Goal: Task Accomplishment & Management: Manage account settings

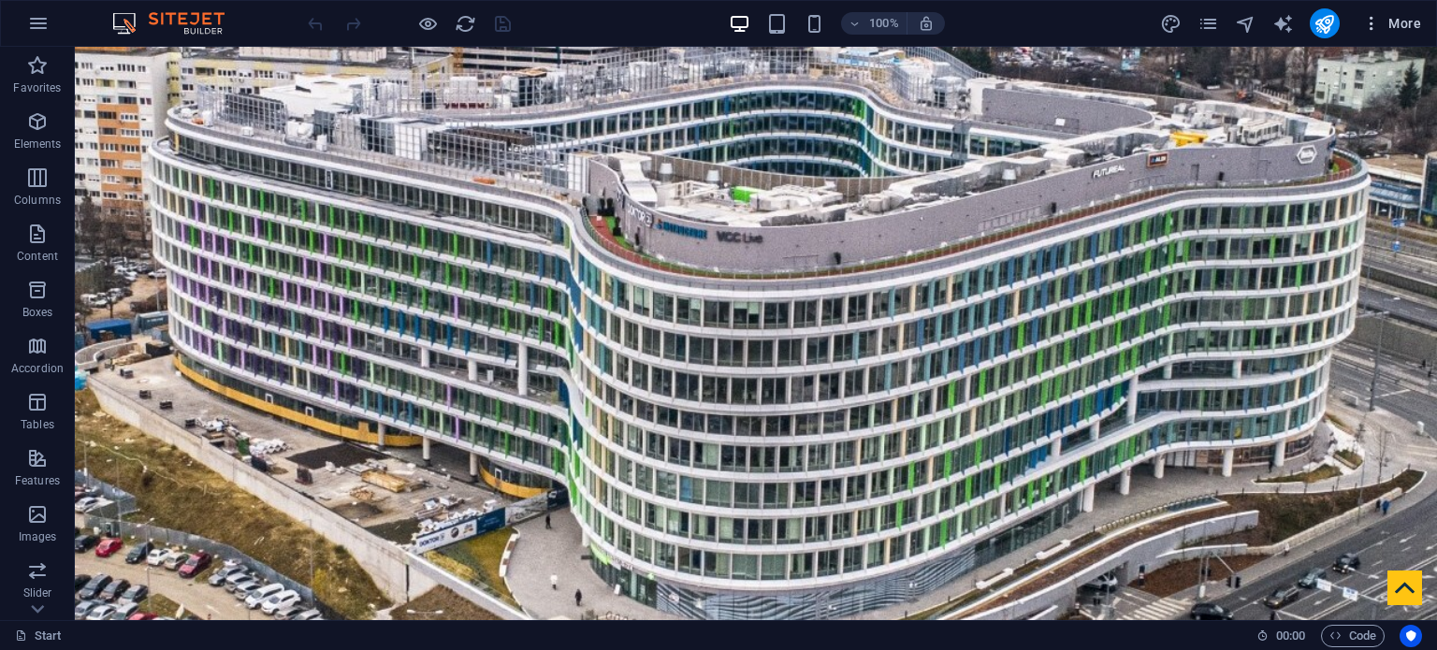
click at [1394, 21] on span "More" at bounding box center [1391, 23] width 59 height 19
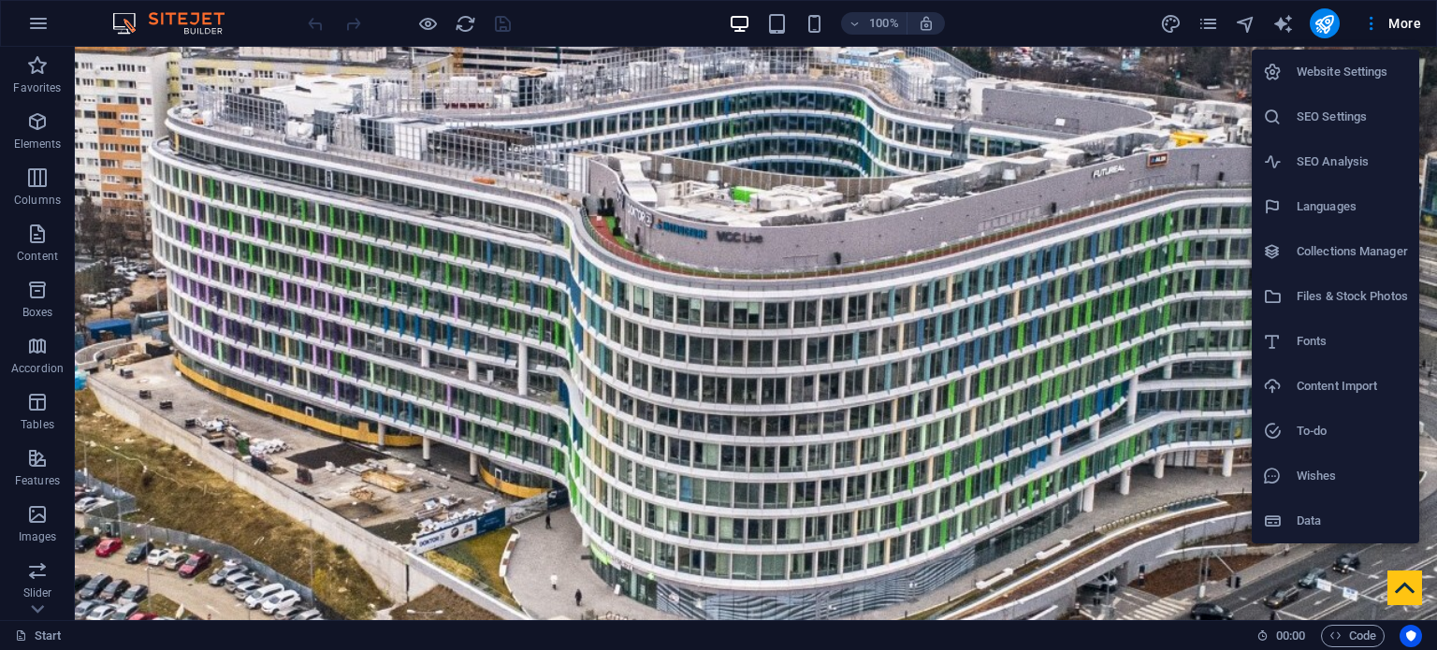
click at [1343, 118] on h6 "SEO Settings" at bounding box center [1351, 117] width 111 height 22
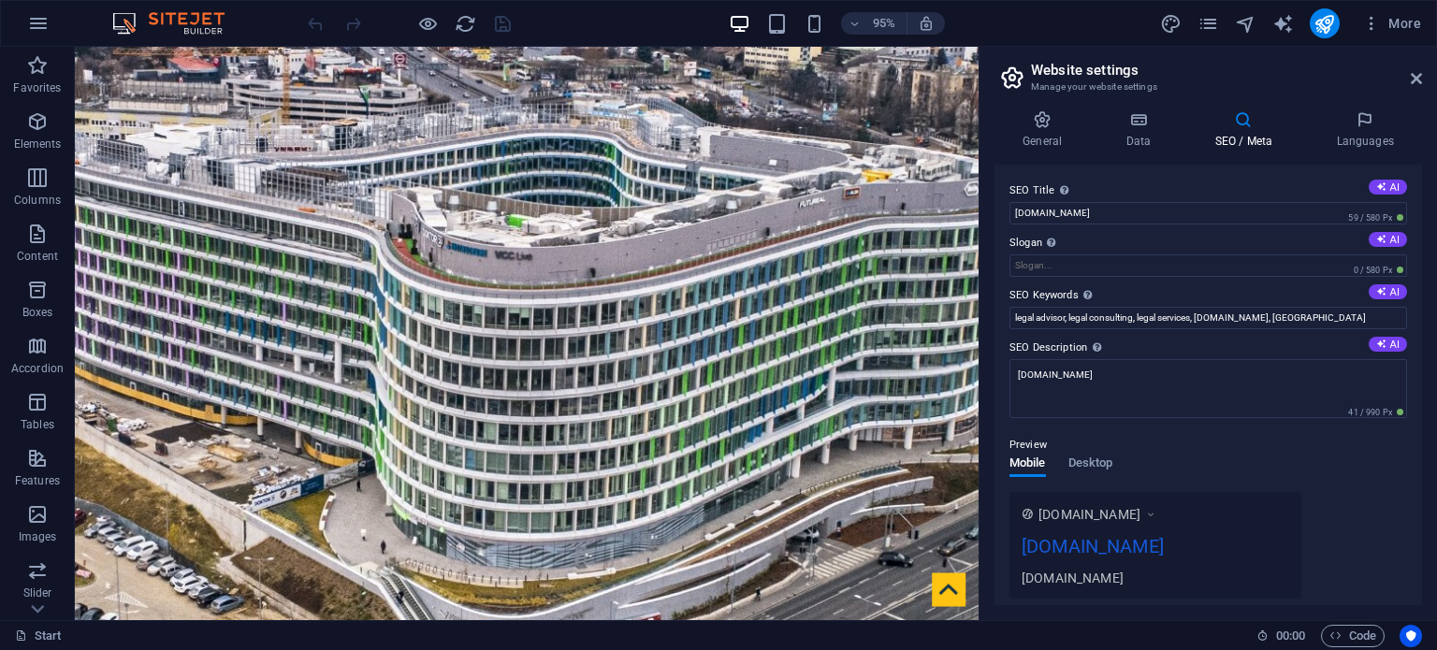
scroll to position [94, 0]
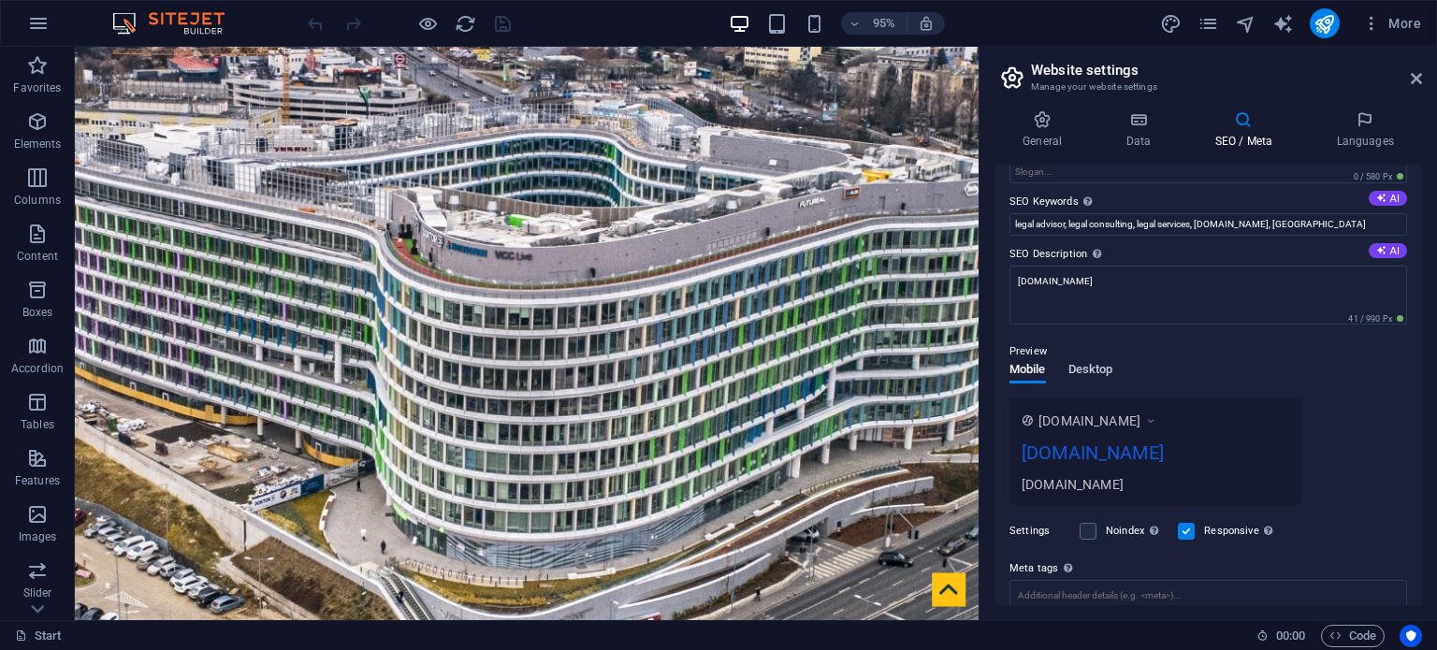
click at [1087, 369] on span "Desktop" at bounding box center [1090, 371] width 45 height 26
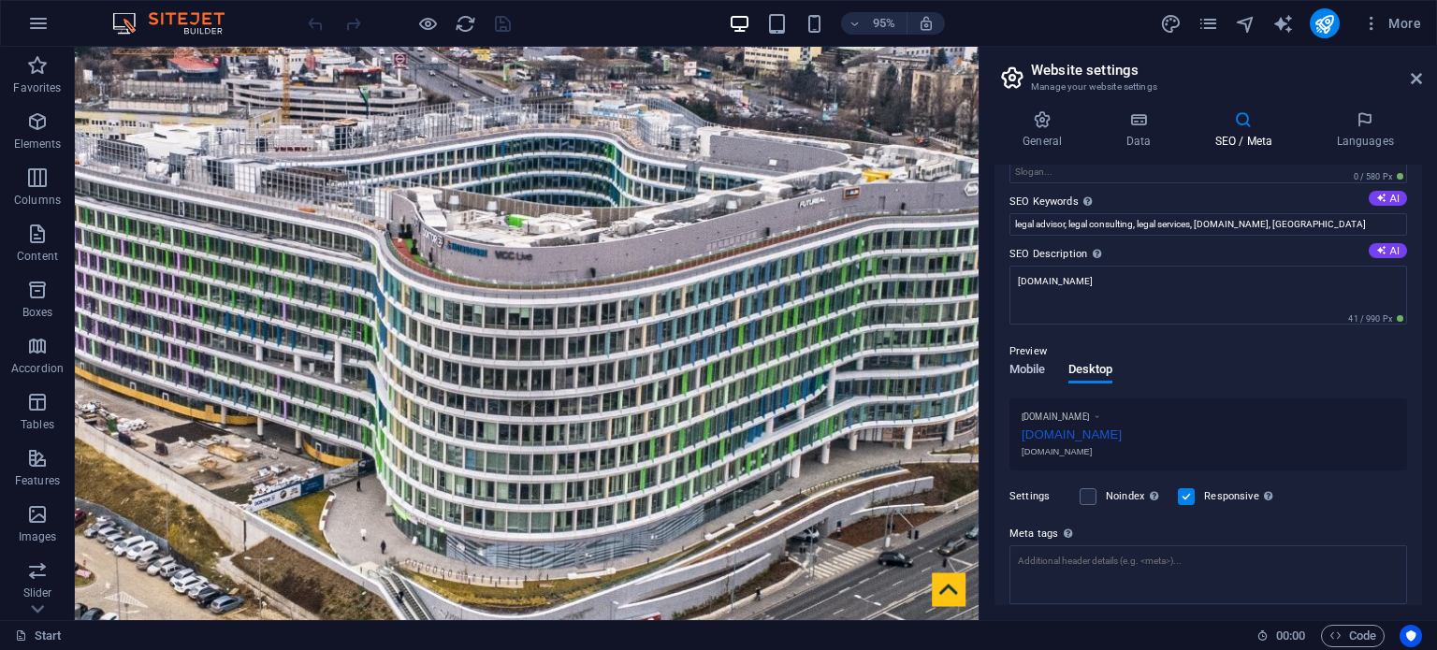
click at [1027, 369] on span "Mobile" at bounding box center [1027, 371] width 36 height 26
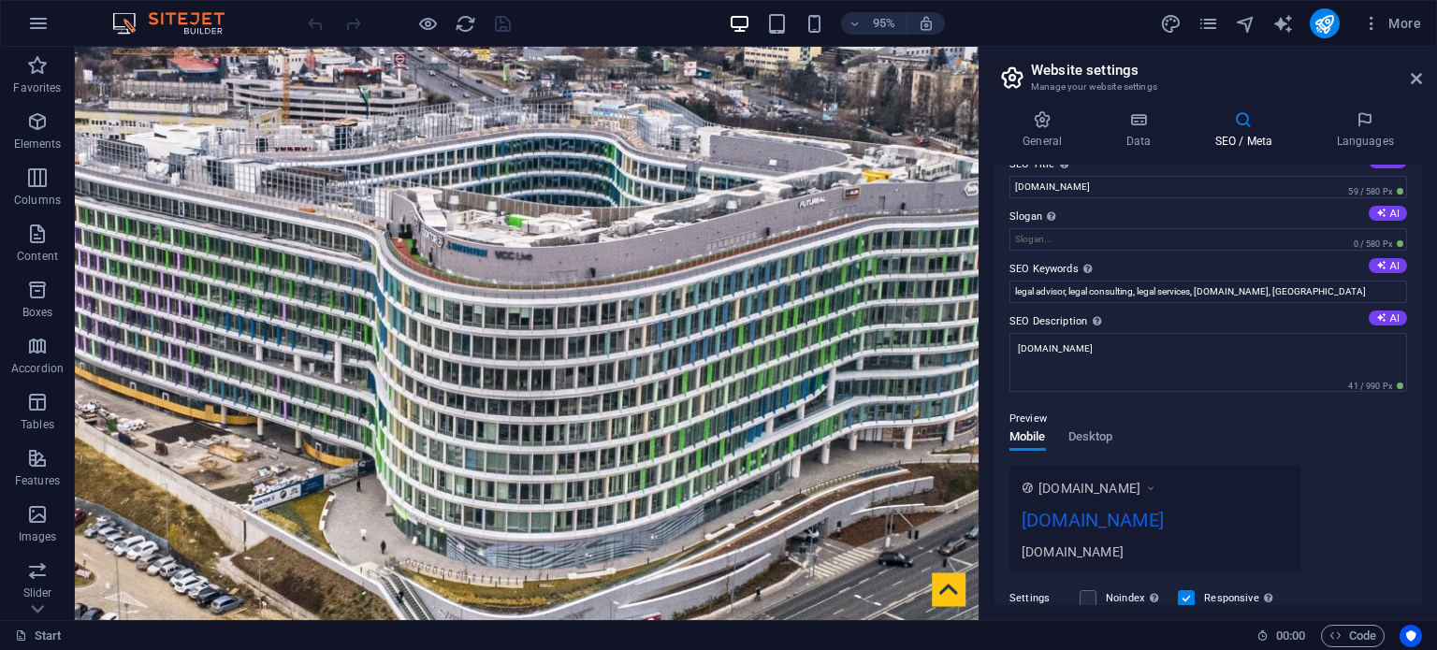
scroll to position [0, 0]
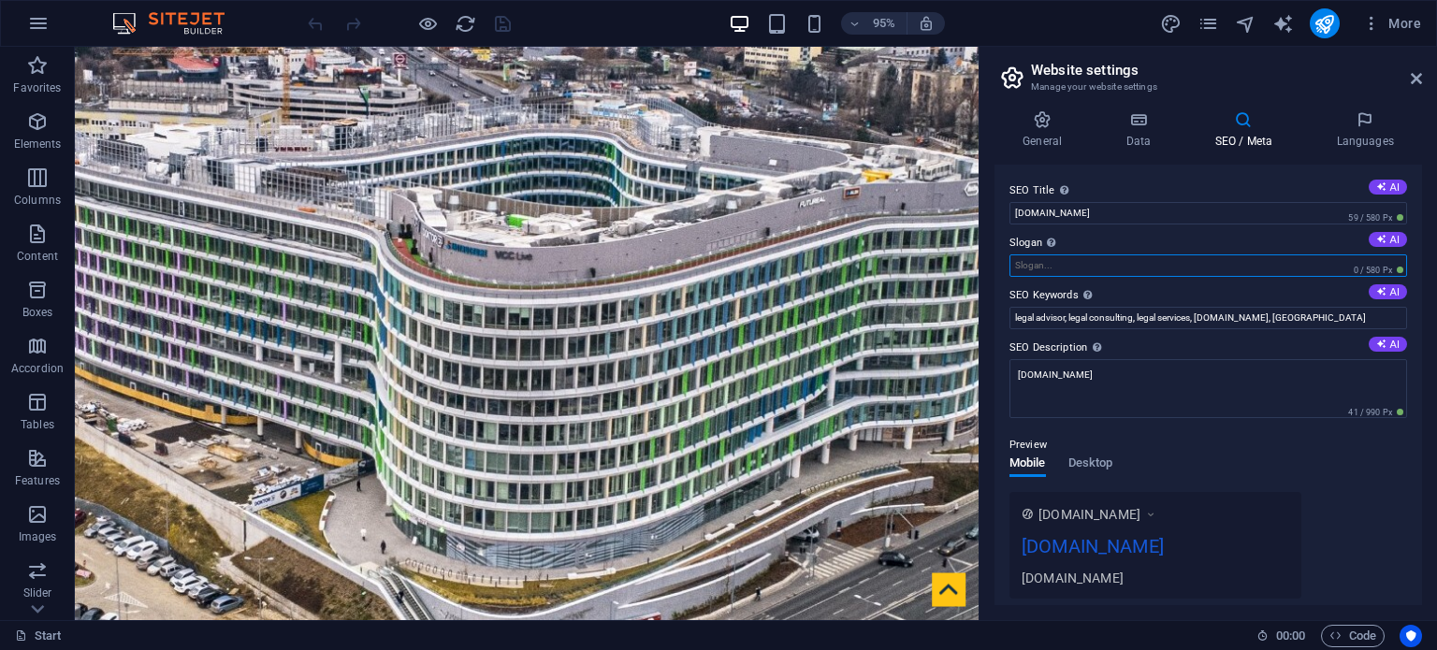
click at [1100, 267] on input "Slogan The slogan of your website. AI" at bounding box center [1208, 265] width 398 height 22
type input "jogi szolgáltatás / legal services"
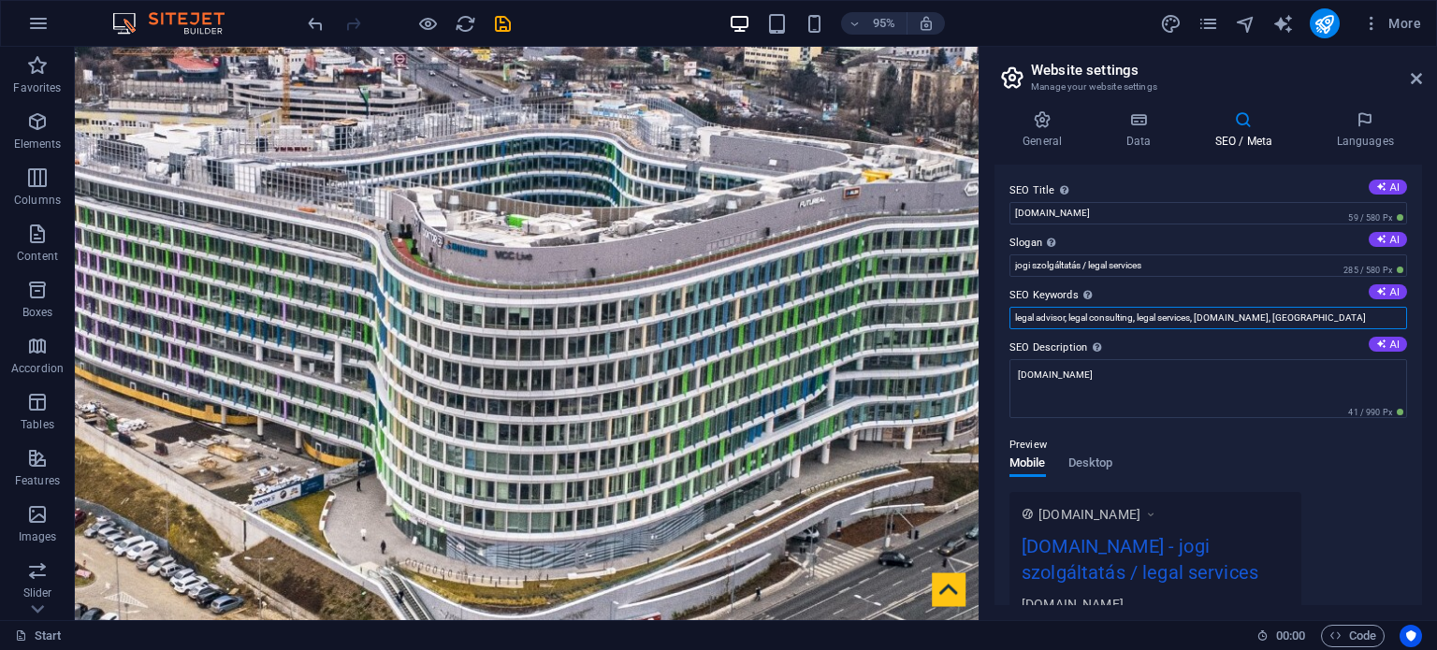
drag, startPoint x: 1202, startPoint y: 317, endPoint x: 1004, endPoint y: 317, distance: 198.3
click at [1004, 317] on div "SEO Title The title of your website - make it something that stands out in sear…" at bounding box center [1207, 385] width 427 height 441
click at [1137, 313] on input "[DOMAIN_NAME], [GEOGRAPHIC_DATA]" at bounding box center [1208, 318] width 398 height 22
paste input "legal advisor, legal consulting, legal services,"
type input "legal consulting, legal services, jogi tanácsadás, jogi szolgáltatás, [DOMAIN_N…"
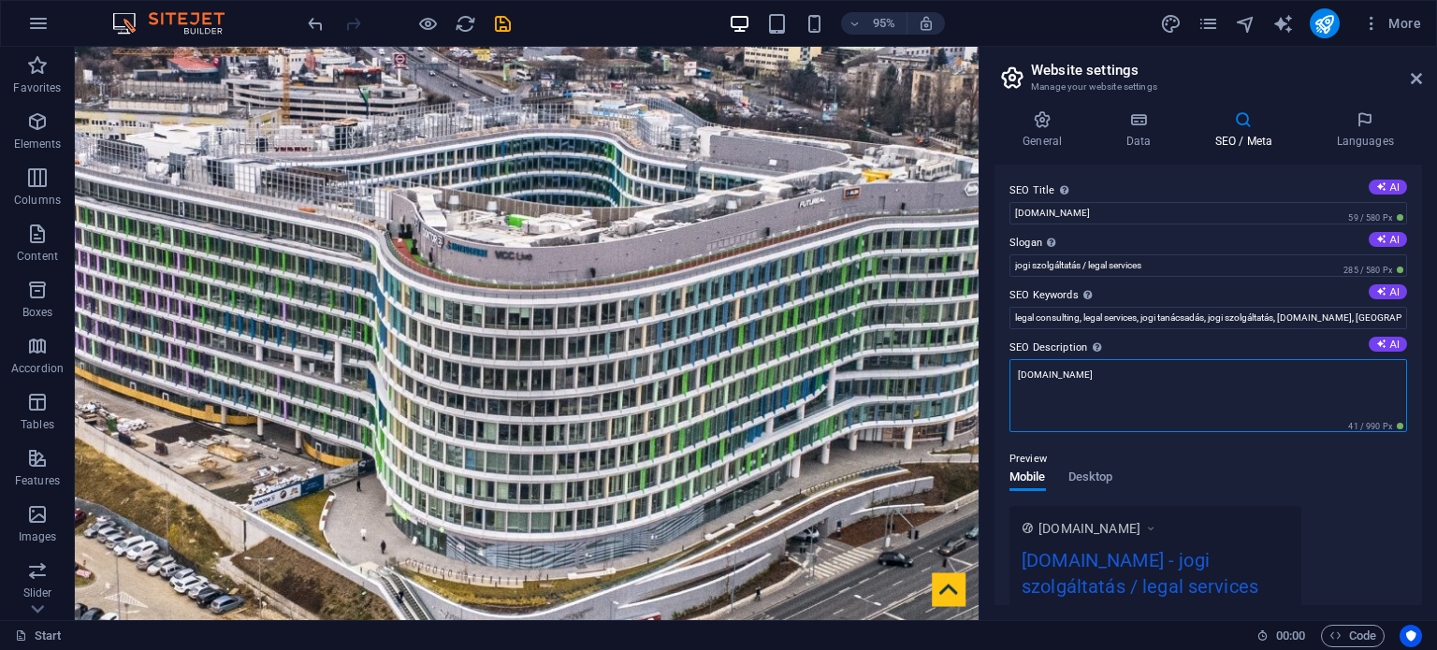
drag, startPoint x: 1084, startPoint y: 374, endPoint x: 1006, endPoint y: 374, distance: 77.6
click at [1006, 374] on div "SEO Title The title of your website - make it something that stands out in sear…" at bounding box center [1207, 385] width 427 height 441
type textarea "jogi tanácsadás és szolgáltatás / legal consulting and services"
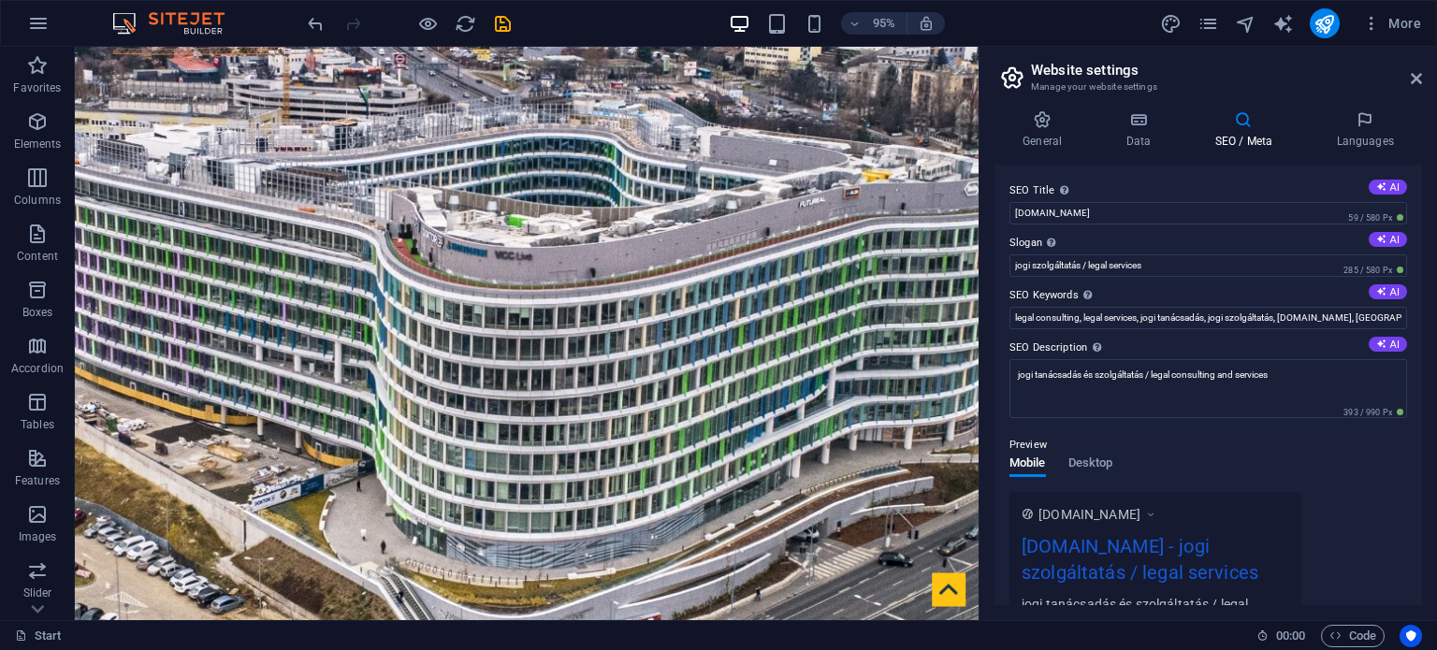
click at [1254, 447] on div "Preview" at bounding box center [1208, 445] width 398 height 22
drag, startPoint x: 1243, startPoint y: 310, endPoint x: 1023, endPoint y: 281, distance: 221.7
type input "ügyvédi iroda / law firm"
click at [1315, 463] on div "Preview Mobile Desktop [DOMAIN_NAME] [DOMAIN_NAME] - ügyvédi iroda / law firm j…" at bounding box center [1208, 531] width 398 height 224
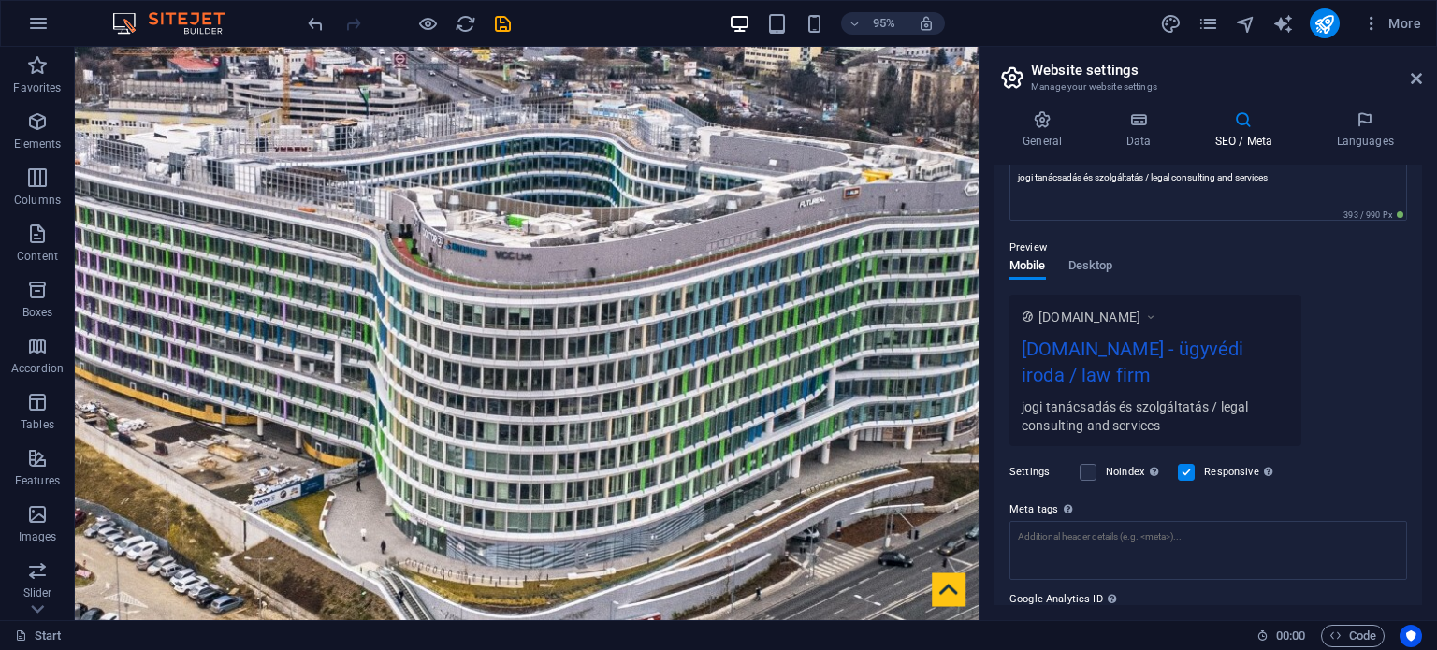
scroll to position [104, 0]
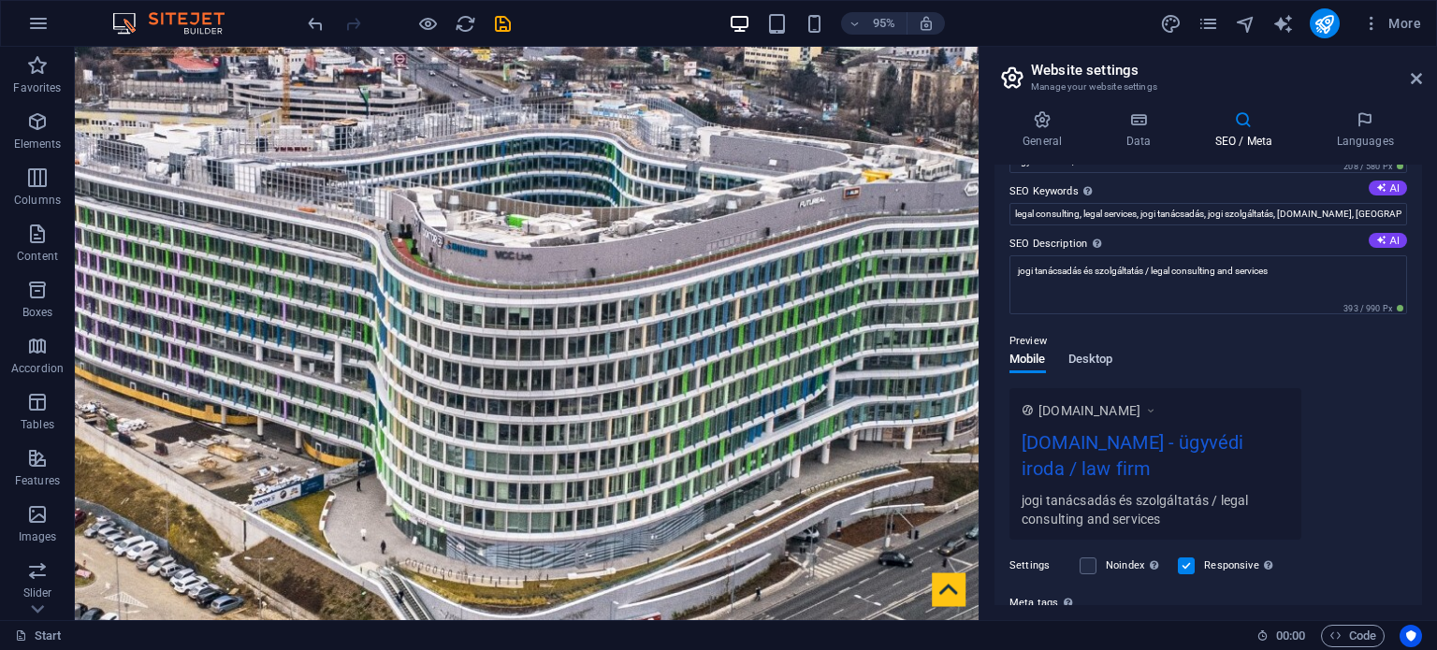
click at [1096, 360] on span "Desktop" at bounding box center [1090, 361] width 45 height 26
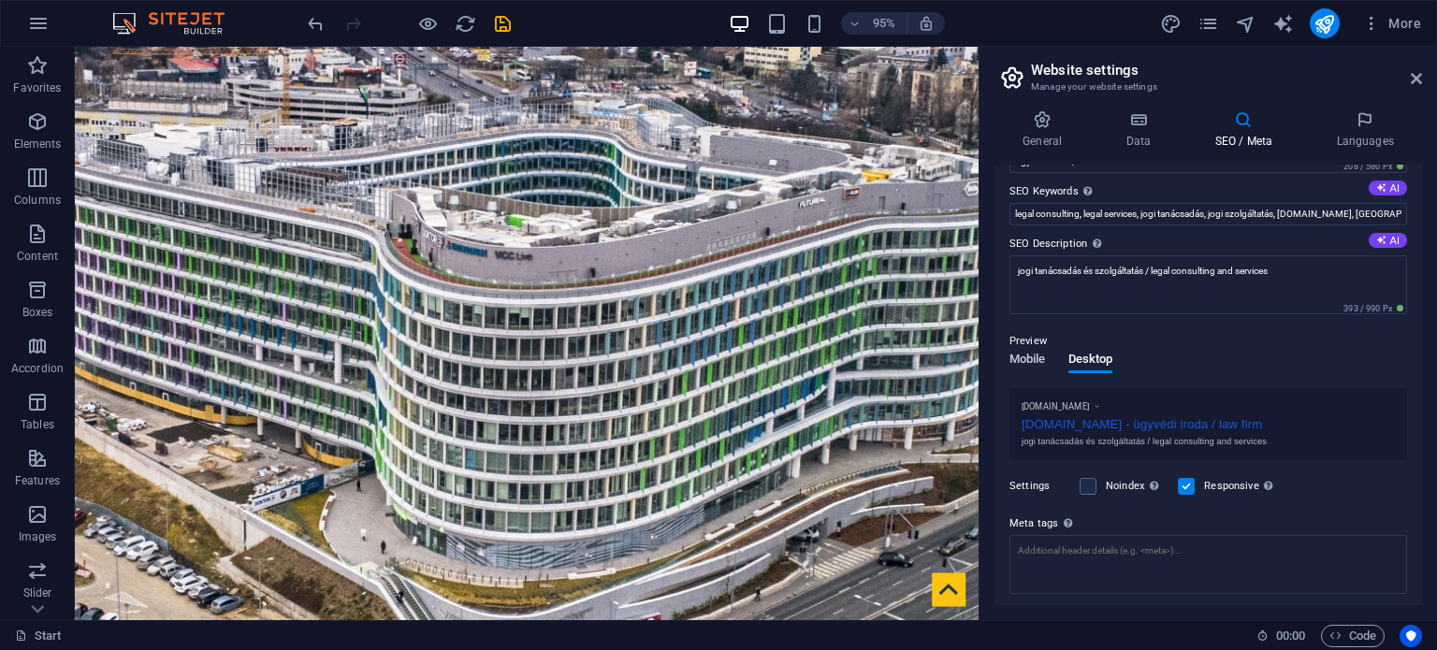
click at [1033, 359] on span "Mobile" at bounding box center [1027, 361] width 36 height 26
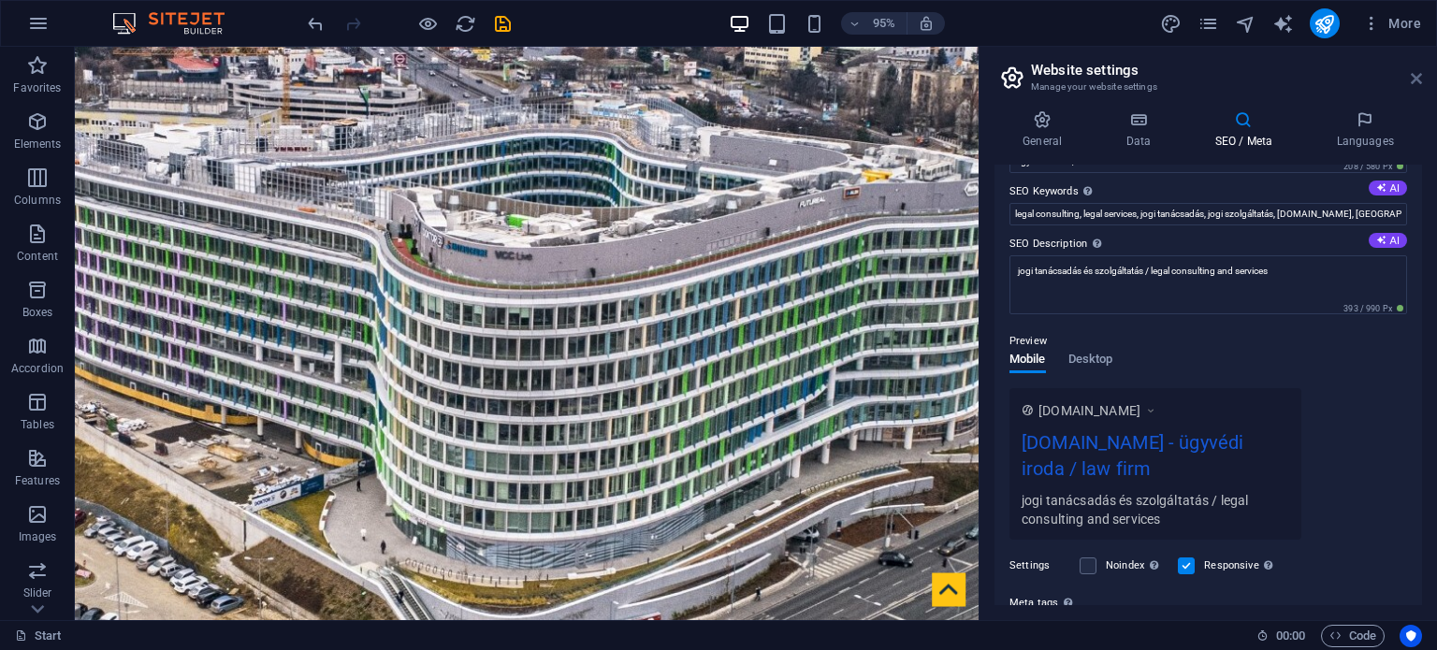
click at [1412, 76] on icon at bounding box center [1416, 78] width 11 height 15
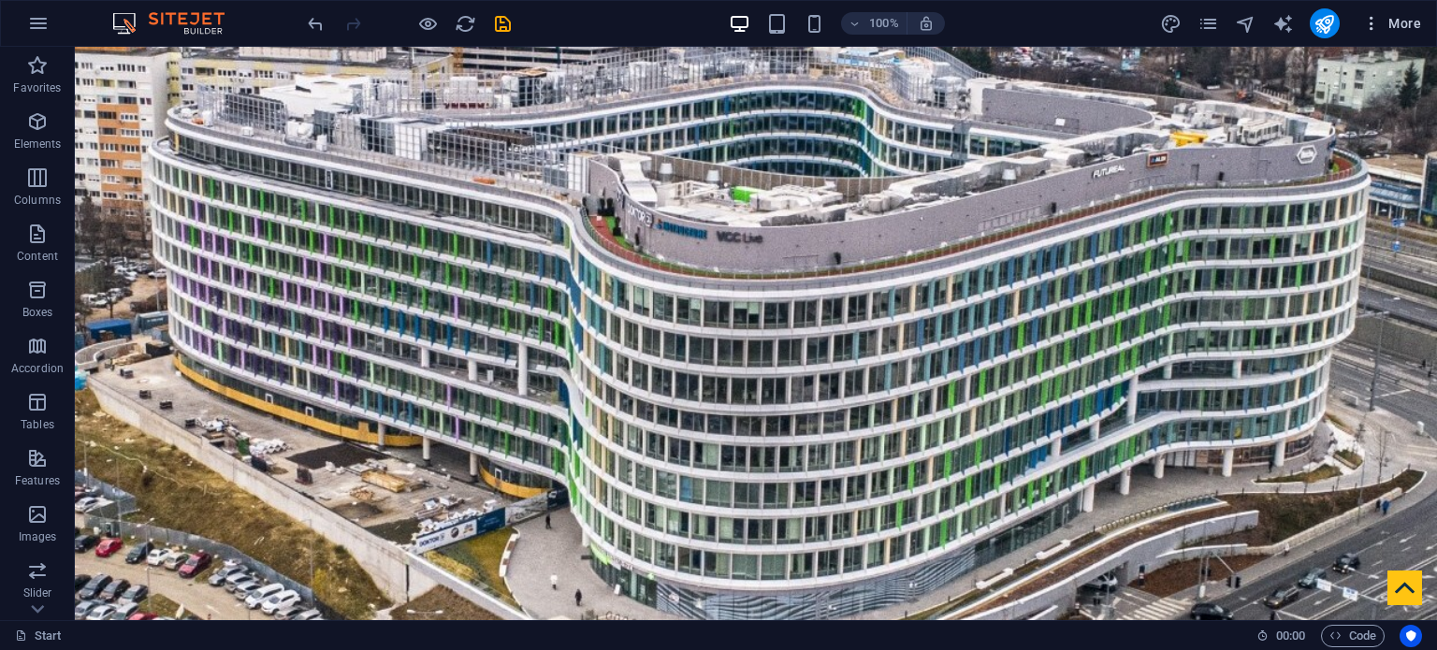
click at [1405, 23] on span "More" at bounding box center [1391, 23] width 59 height 19
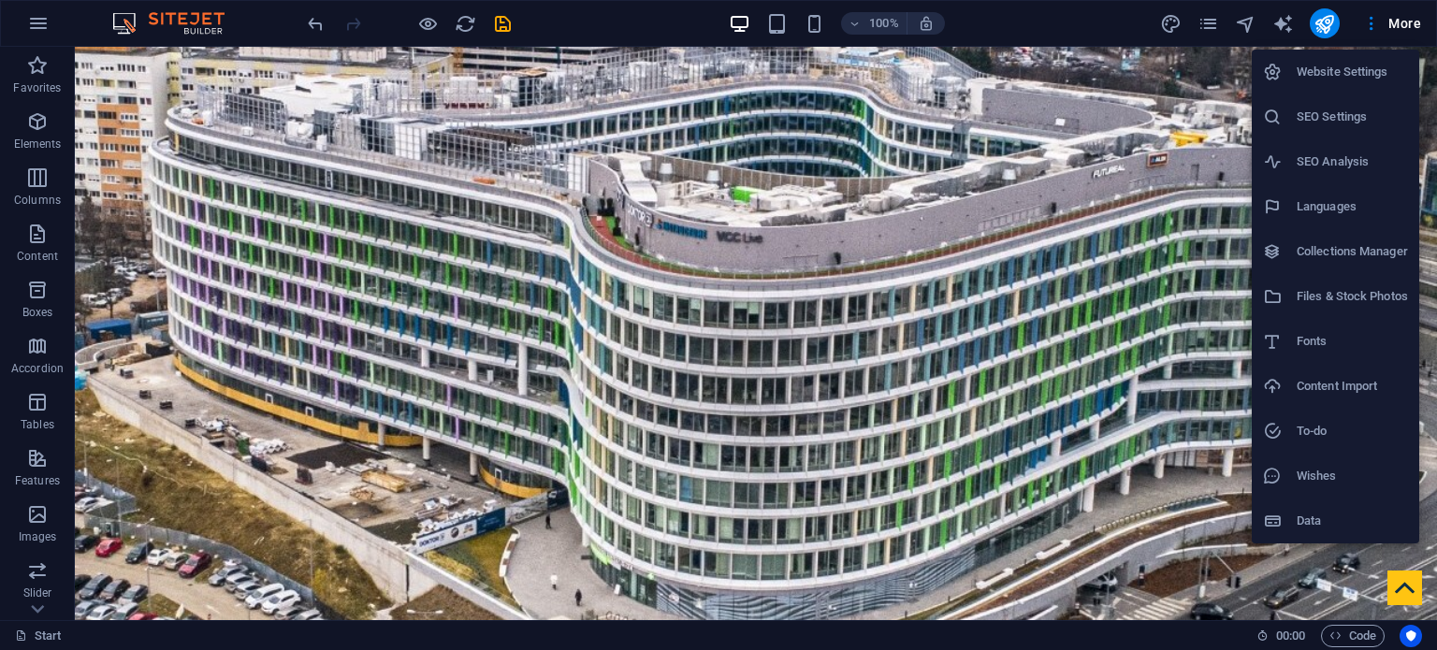
click at [1339, 113] on h6 "SEO Settings" at bounding box center [1351, 117] width 111 height 22
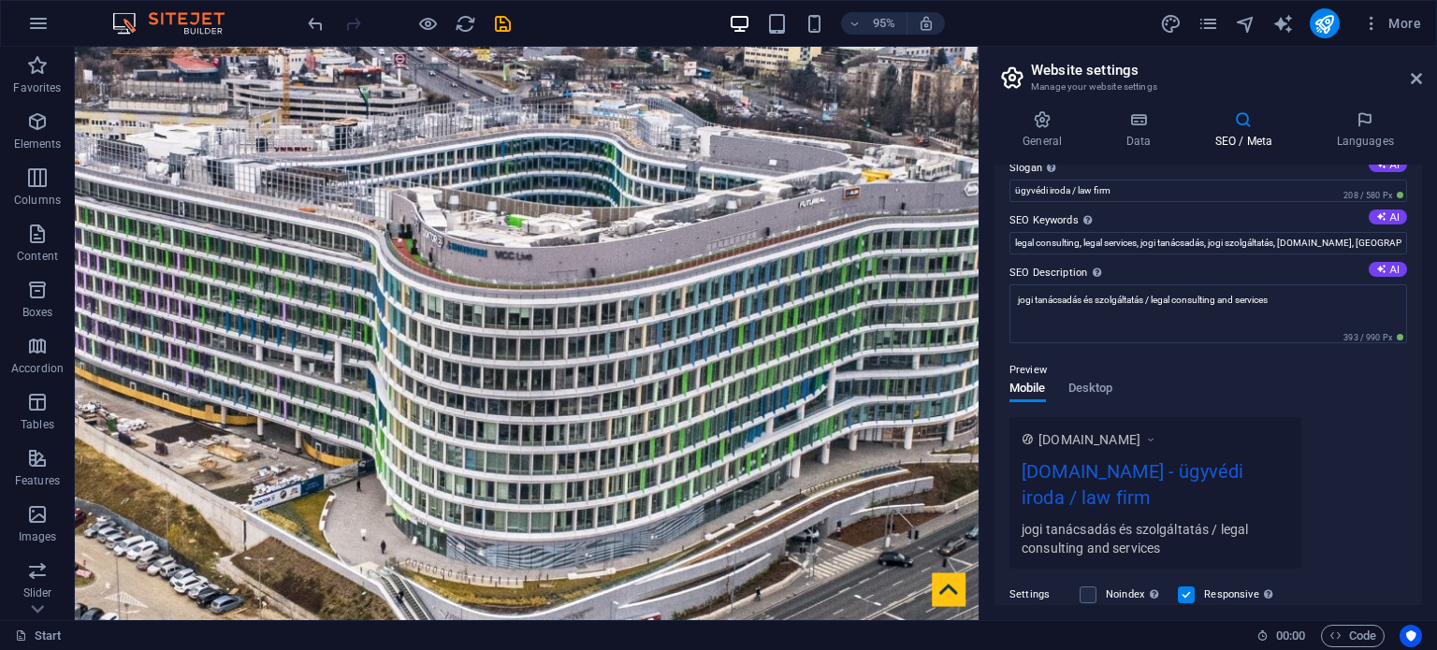
scroll to position [0, 0]
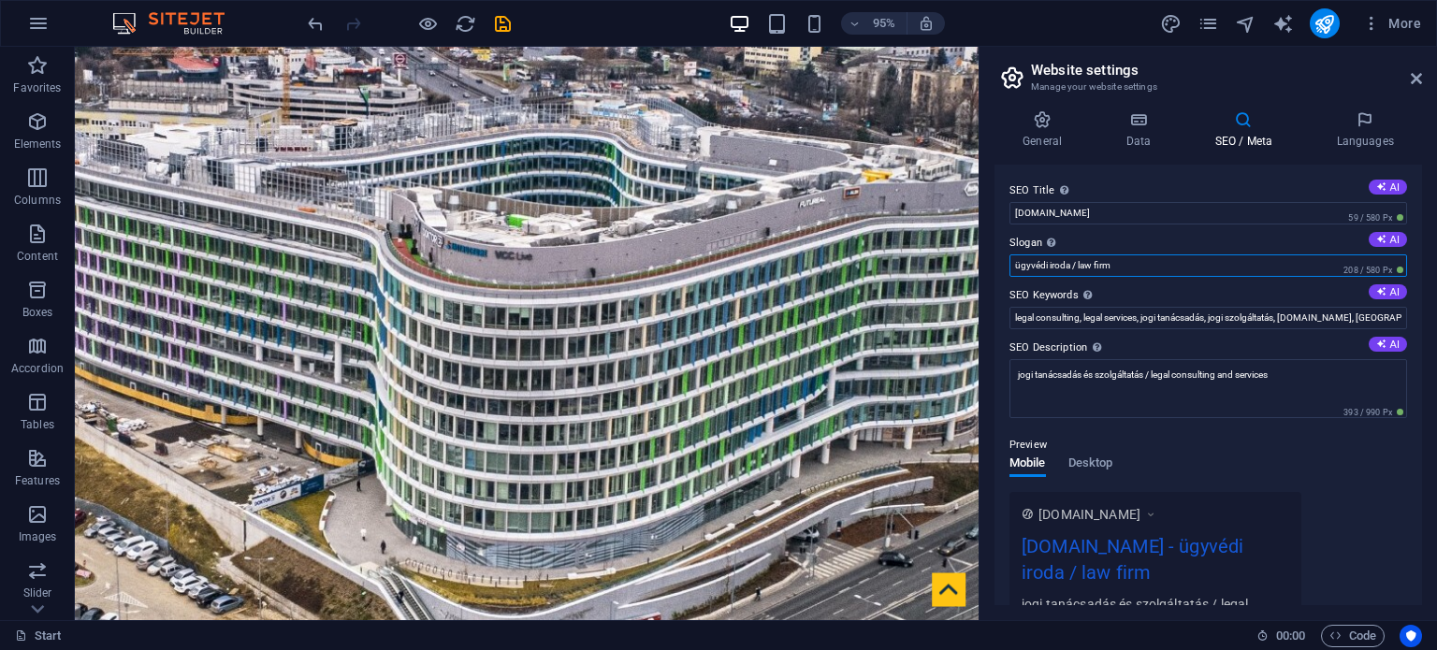
click at [1017, 265] on input "ügyvédi iroda / law firm" at bounding box center [1208, 265] width 398 height 22
type input "Csermely Ügyvédi Iroda / Law Firm"
click at [1333, 444] on div "Preview" at bounding box center [1208, 445] width 398 height 22
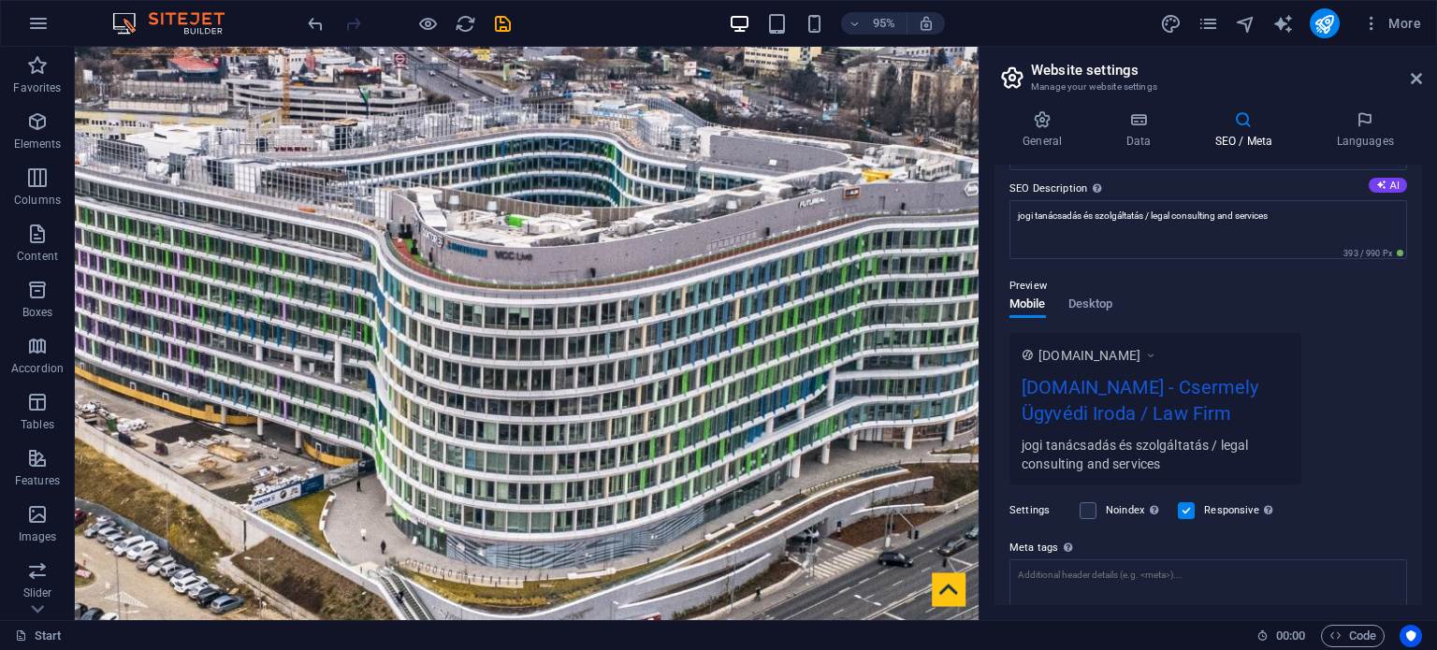
scroll to position [187, 0]
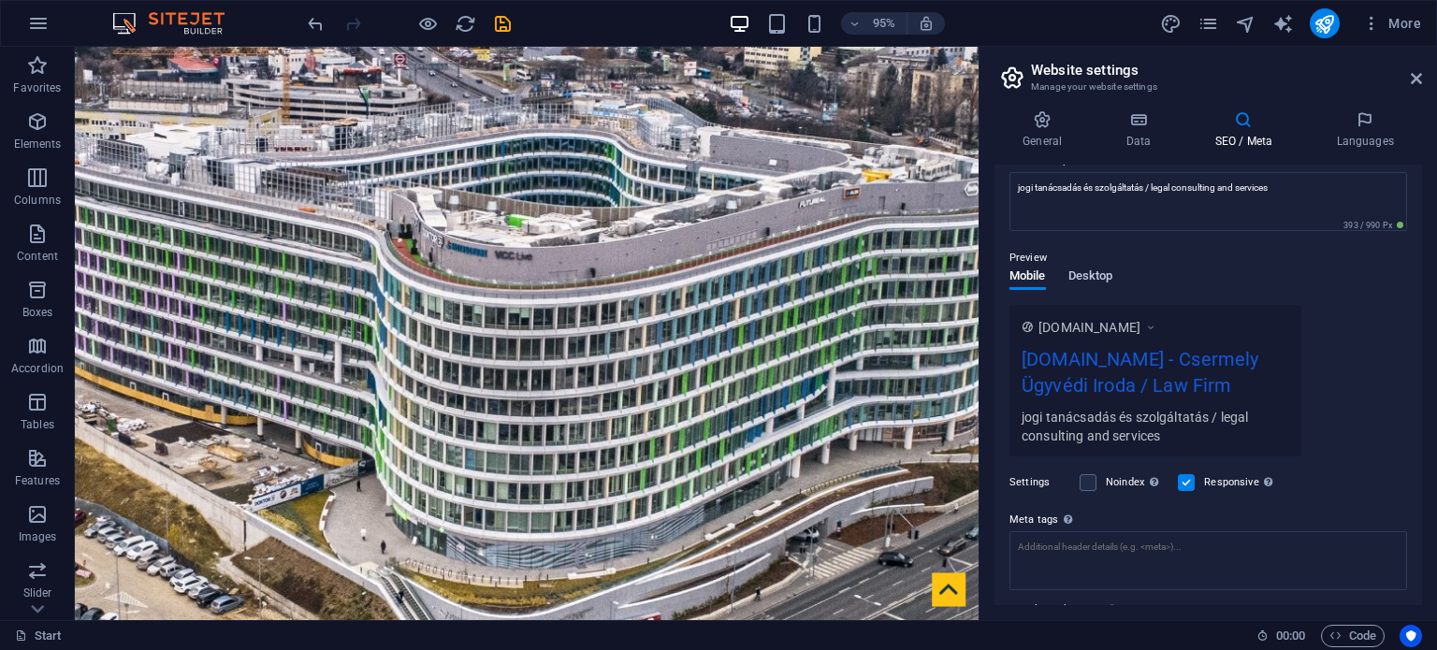
click at [1088, 273] on span "Desktop" at bounding box center [1090, 278] width 45 height 26
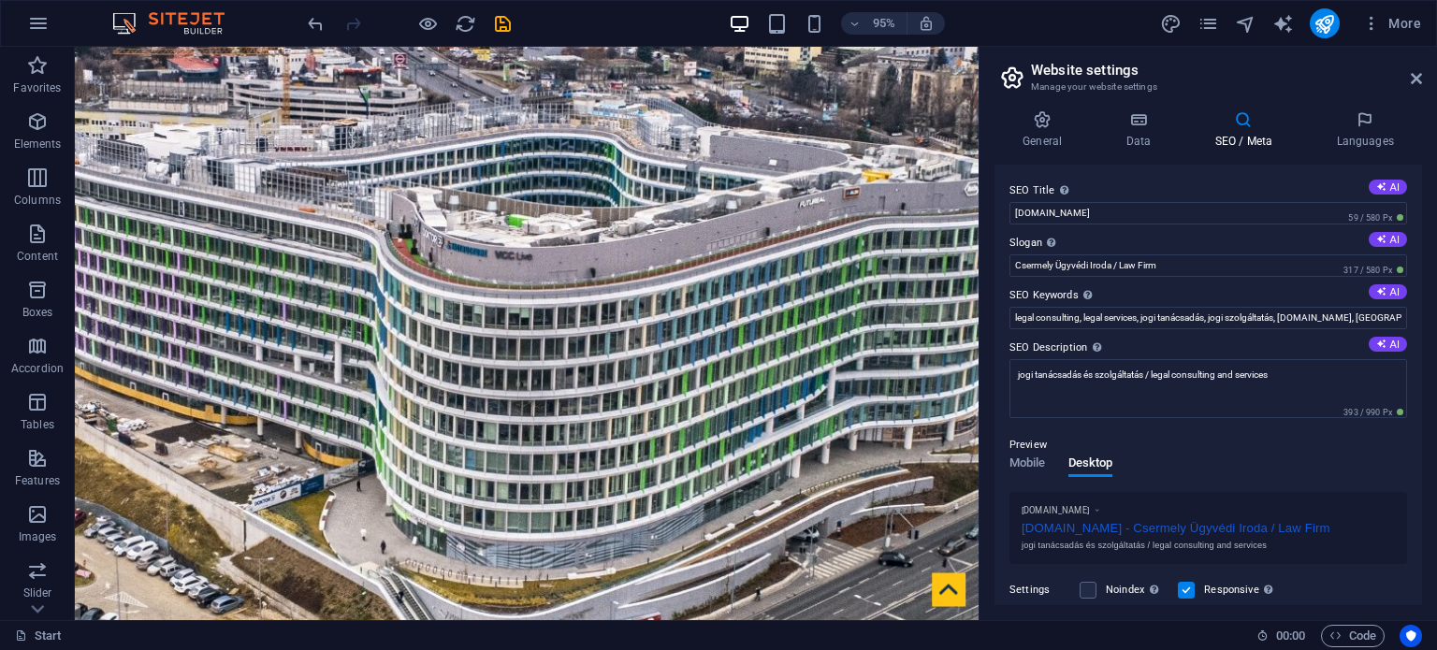
scroll to position [94, 0]
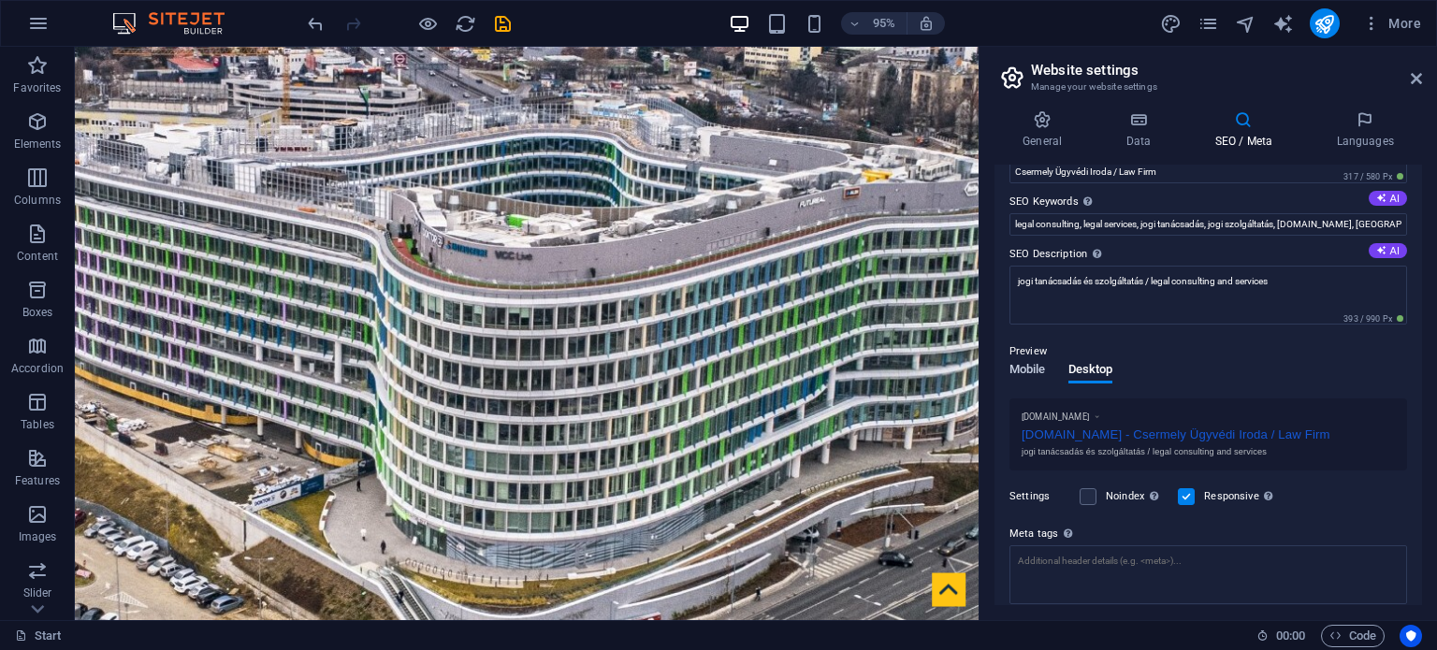
click at [1021, 371] on span "Mobile" at bounding box center [1027, 371] width 36 height 26
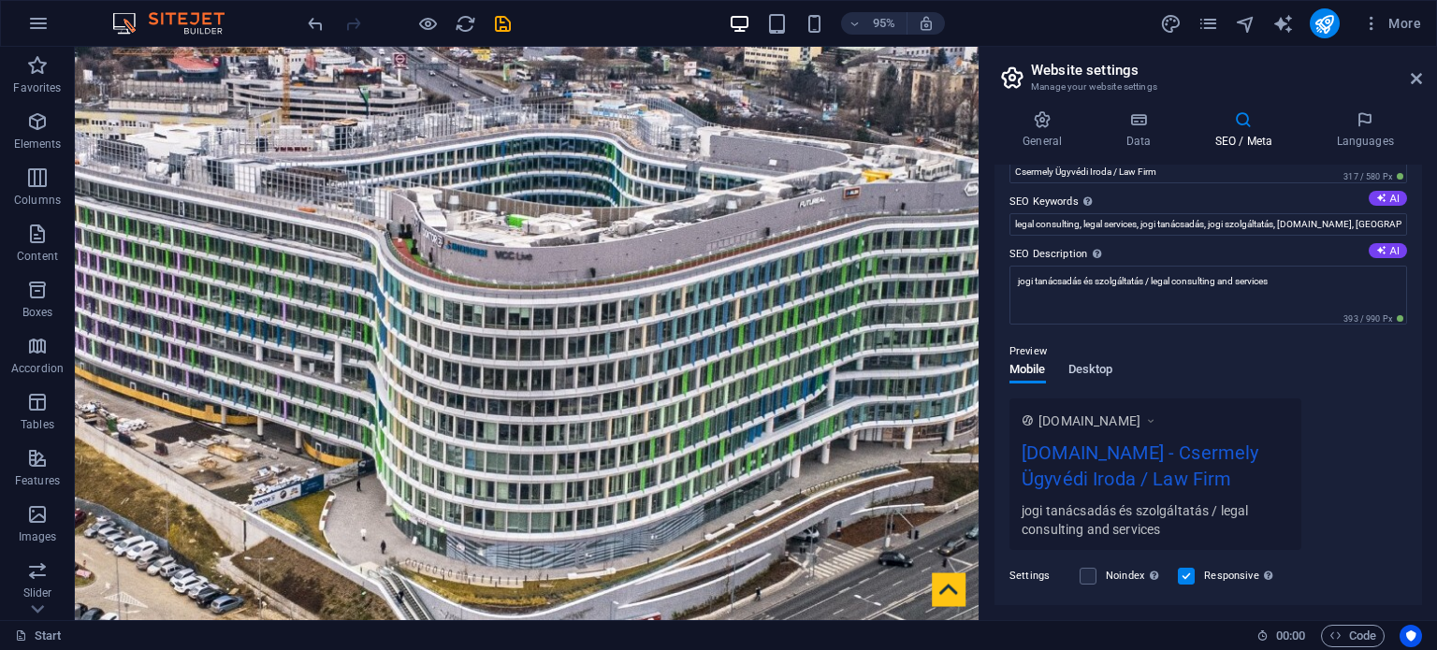
click at [1107, 369] on span "Desktop" at bounding box center [1090, 371] width 45 height 26
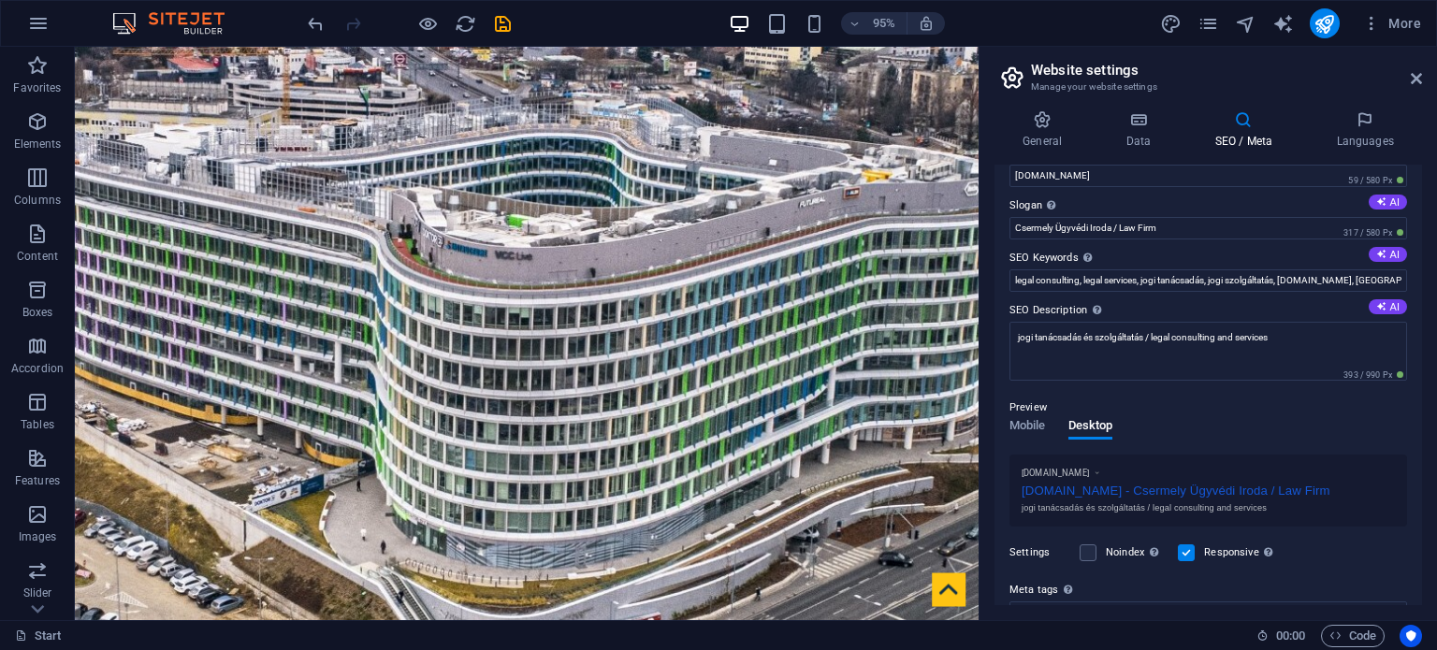
scroll to position [0, 0]
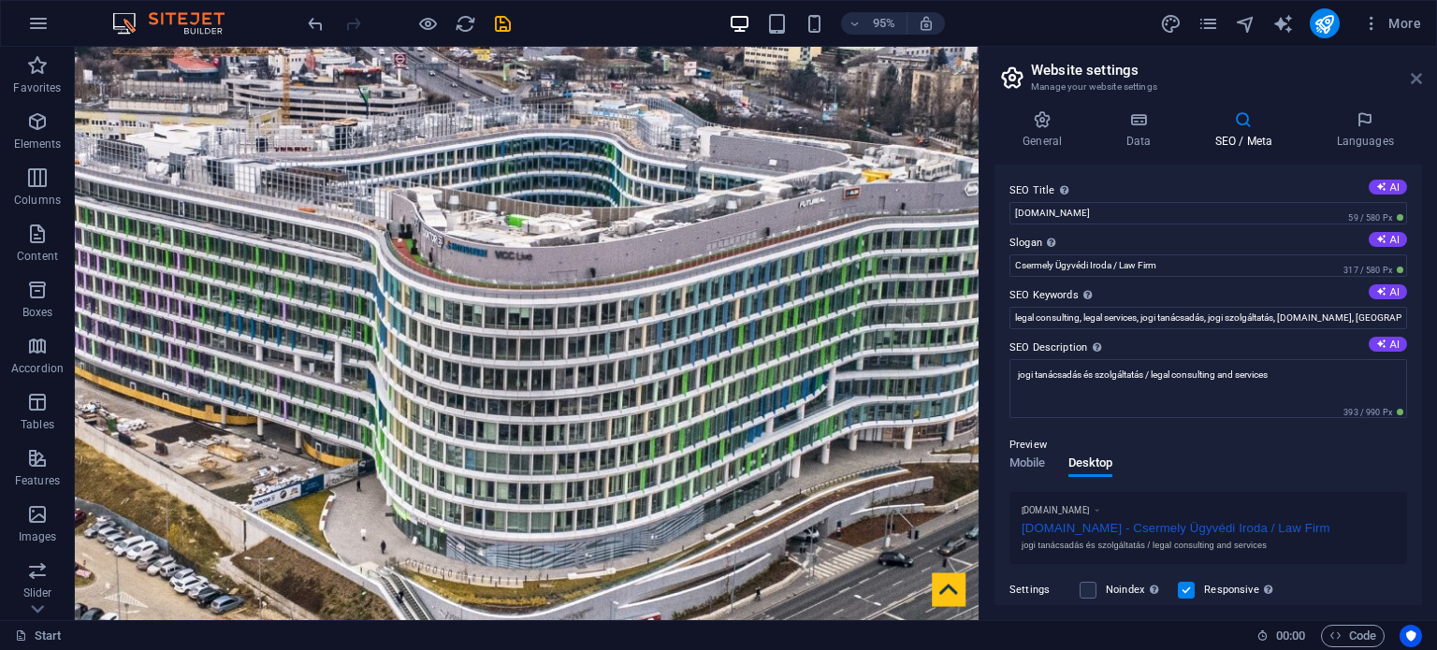
click at [1415, 80] on icon at bounding box center [1416, 78] width 11 height 15
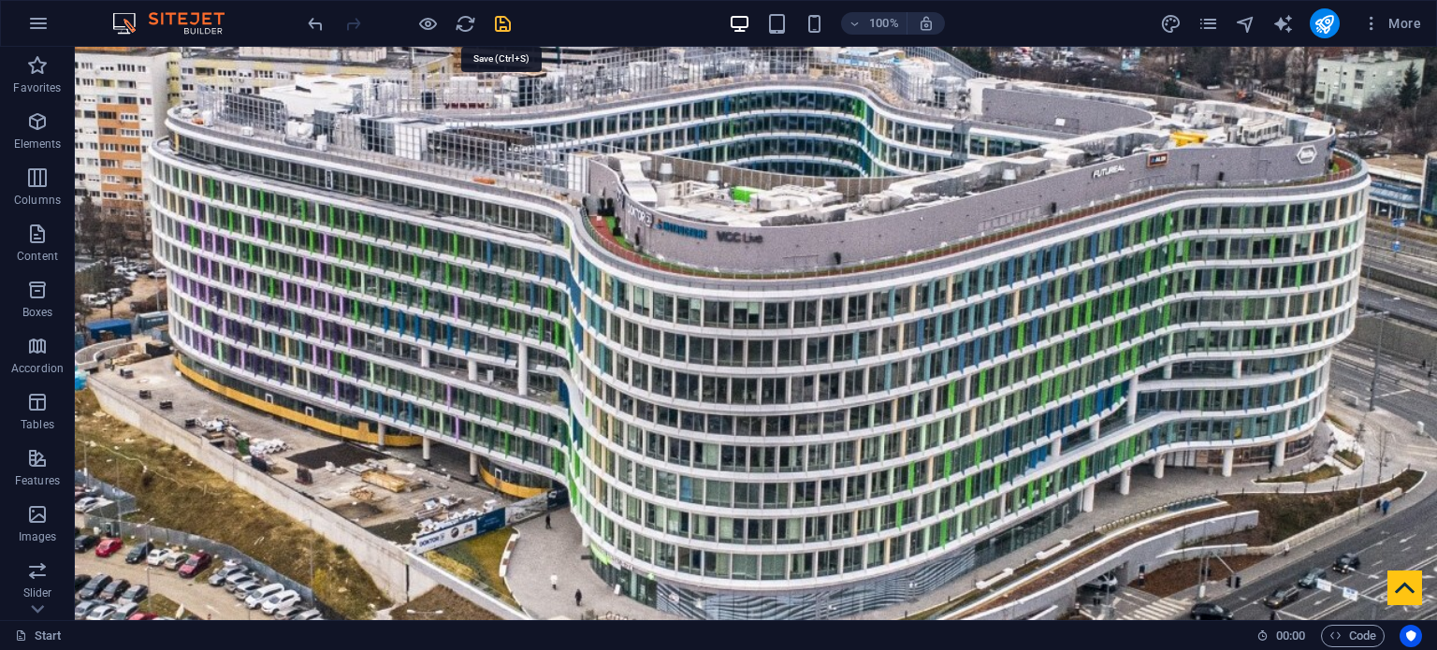
click at [505, 22] on icon "save" at bounding box center [503, 24] width 22 height 22
click at [39, 33] on icon "button" at bounding box center [38, 23] width 22 height 22
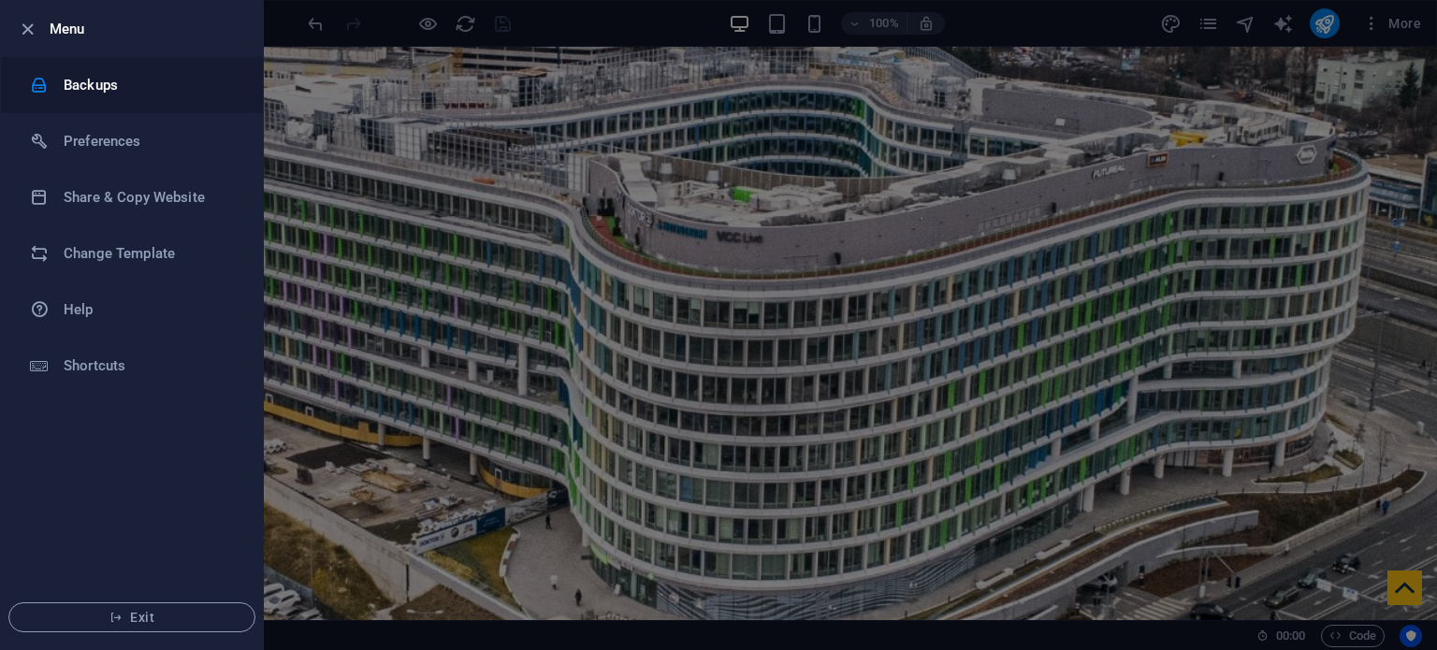
click at [112, 83] on h6 "Backups" at bounding box center [150, 85] width 173 height 22
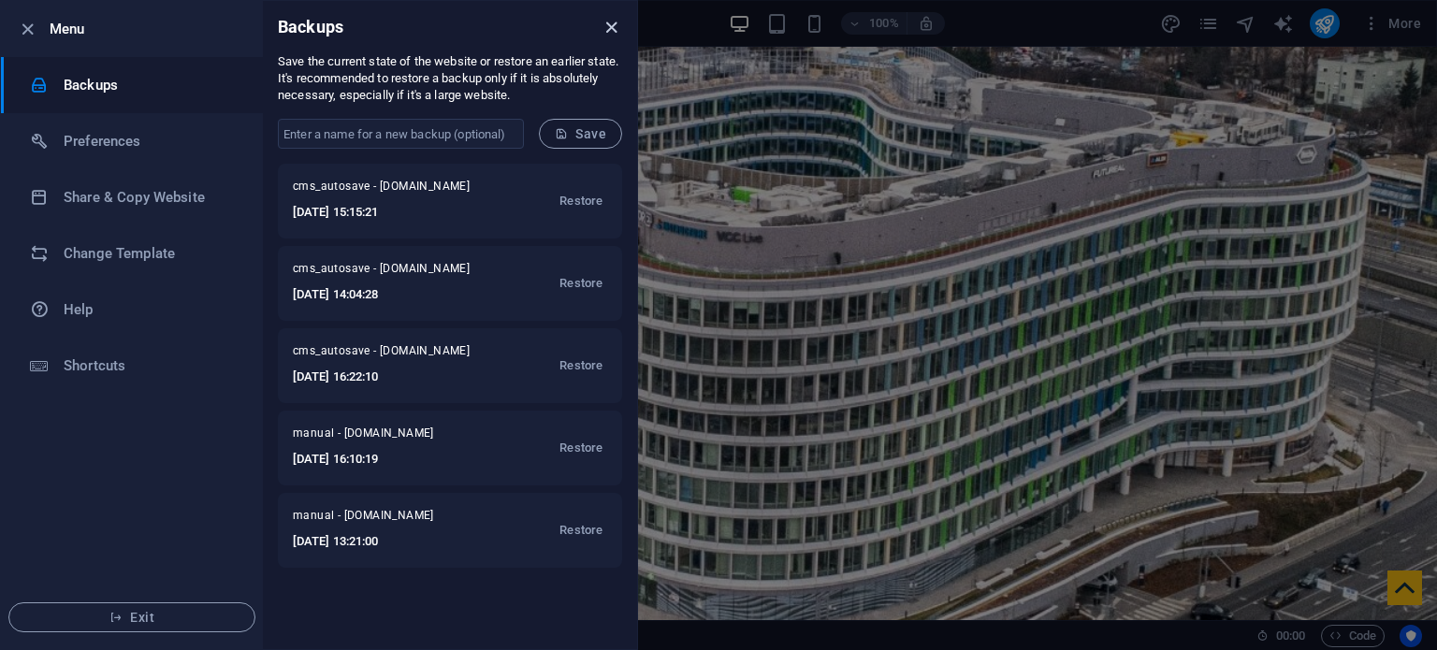
click at [615, 25] on icon "close" at bounding box center [611, 28] width 22 height 22
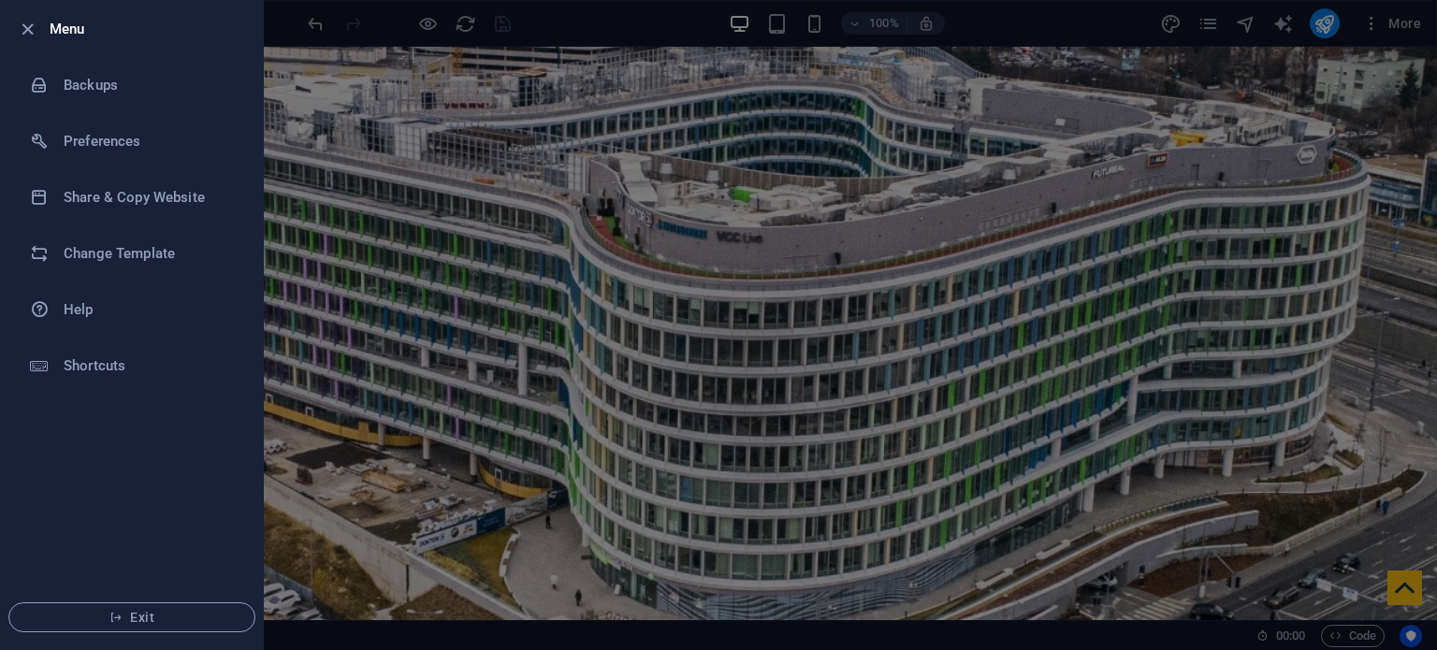
click at [52, 26] on h6 "Menu" at bounding box center [149, 29] width 198 height 22
click at [30, 25] on icon "button" at bounding box center [28, 30] width 22 height 22
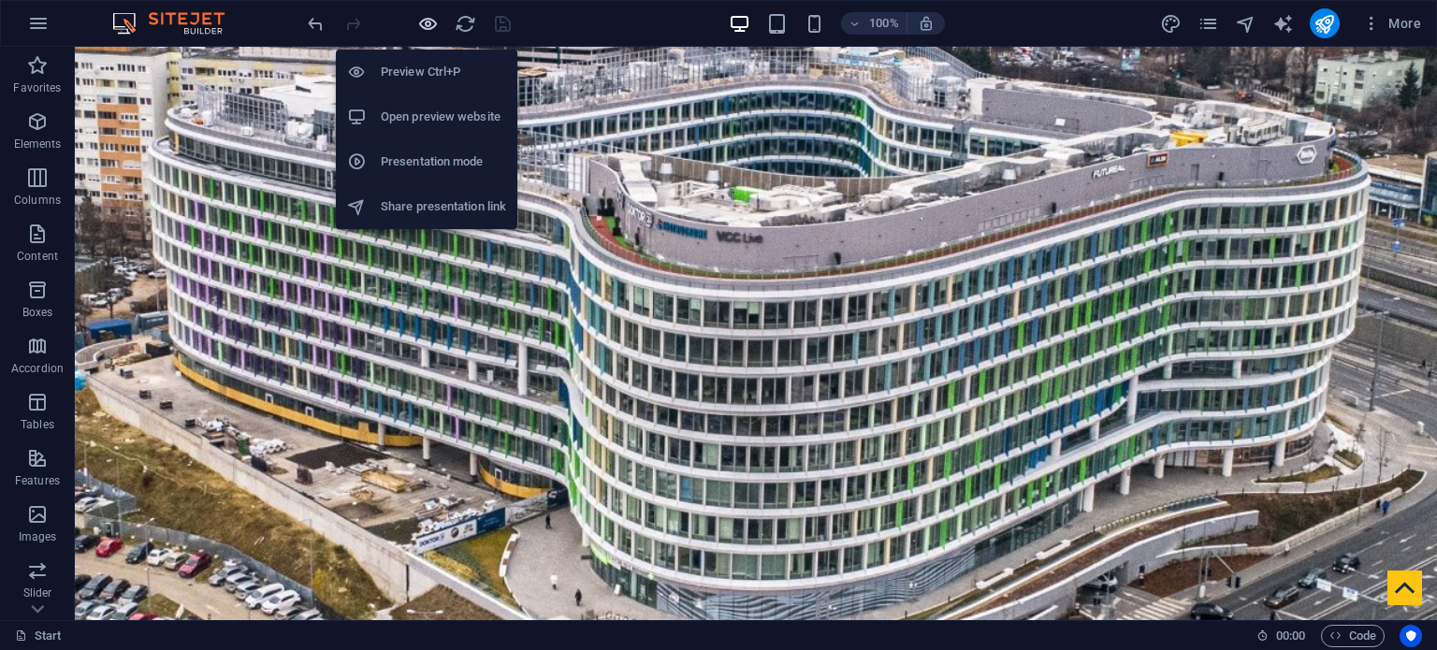
click at [425, 19] on icon "button" at bounding box center [428, 24] width 22 height 22
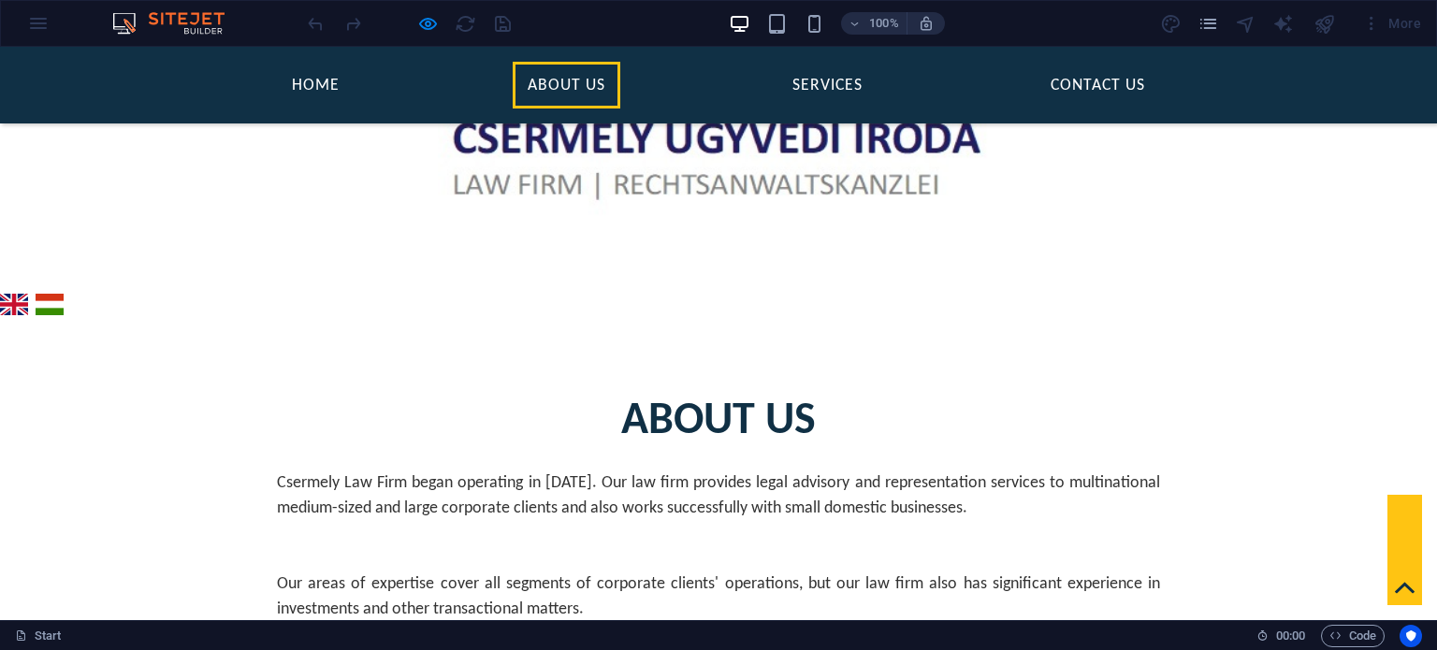
scroll to position [518, 0]
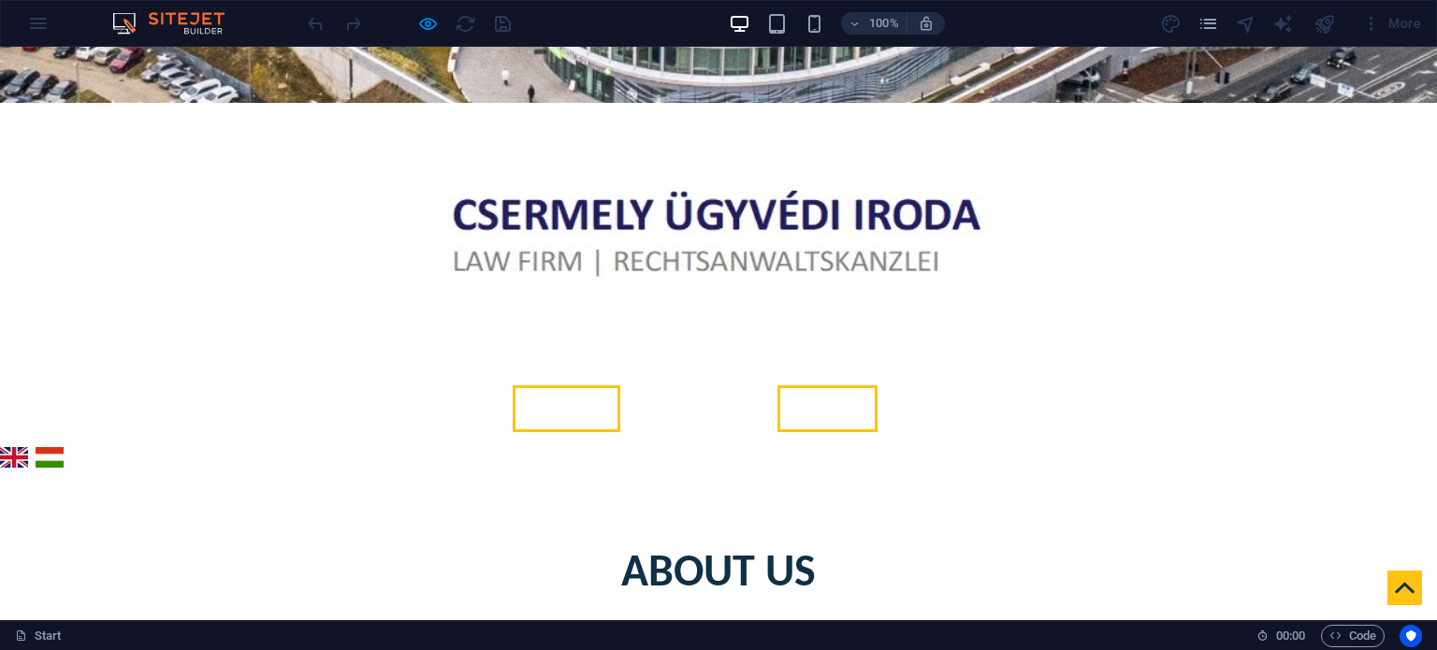
click at [836, 385] on link "Services" at bounding box center [827, 408] width 100 height 47
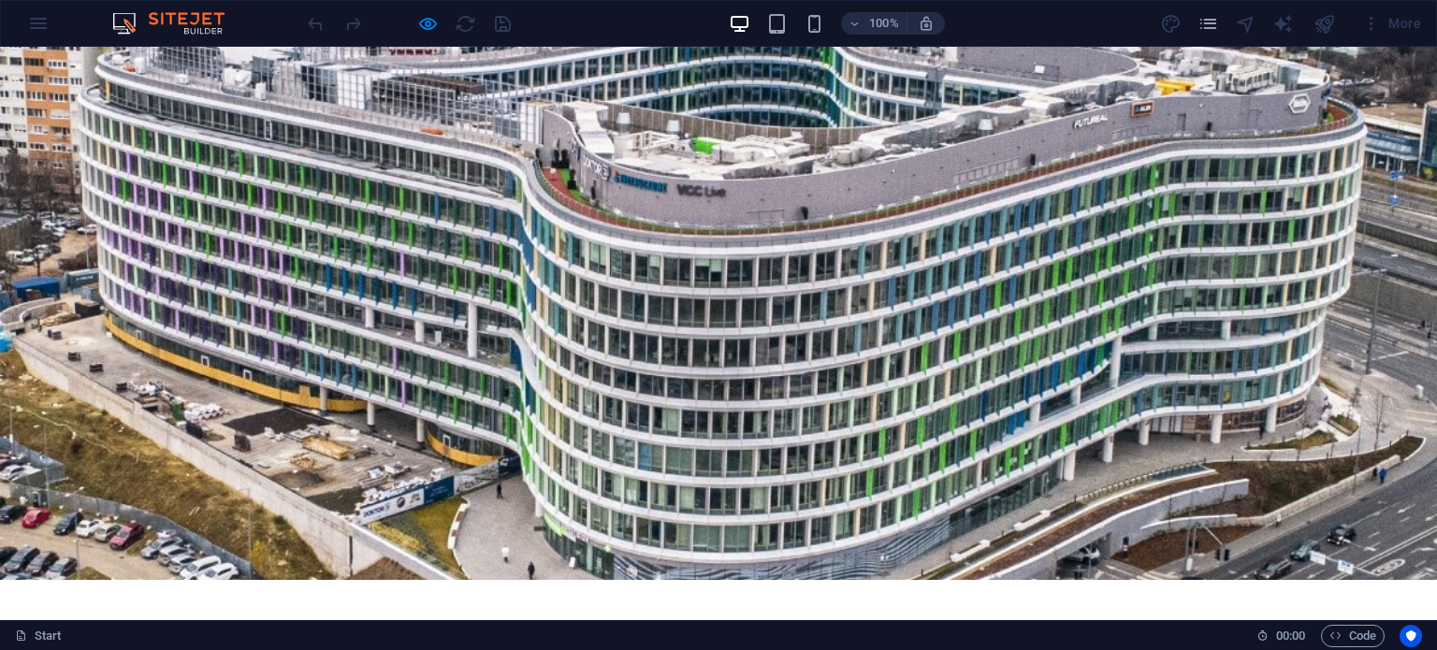
scroll to position [0, 0]
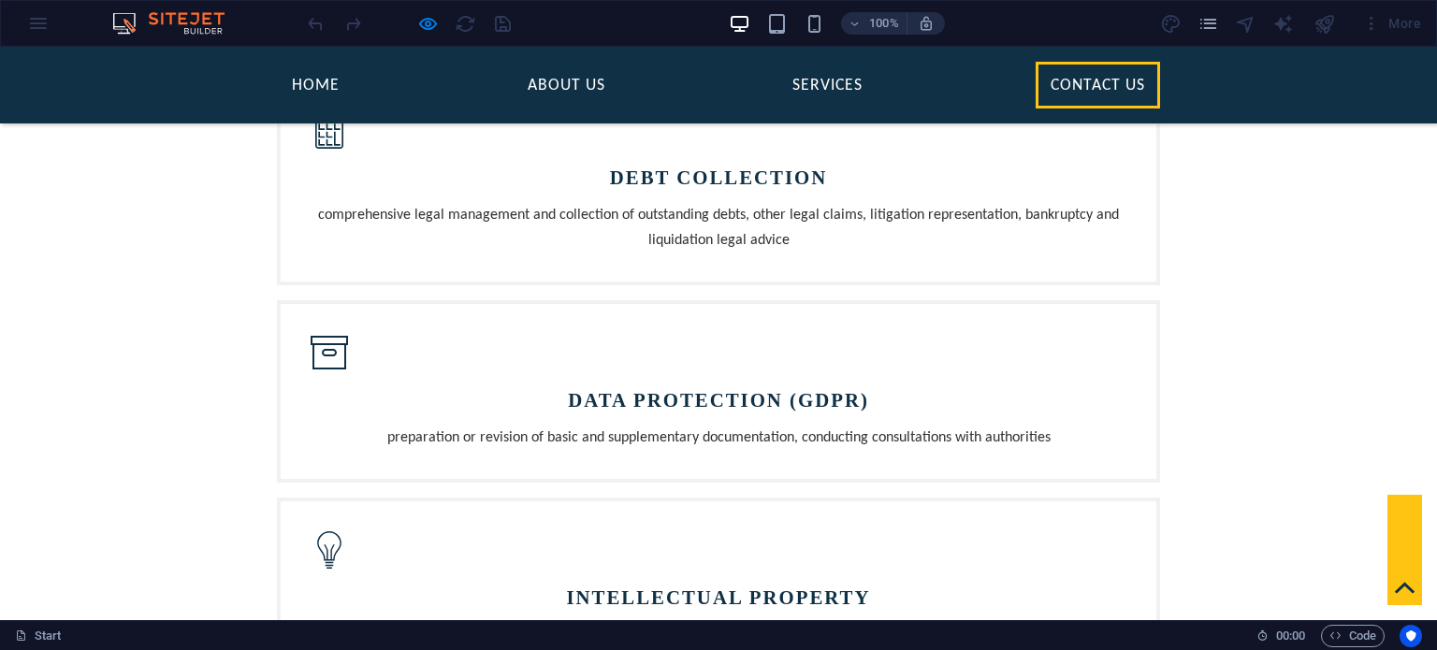
scroll to position [2152, 0]
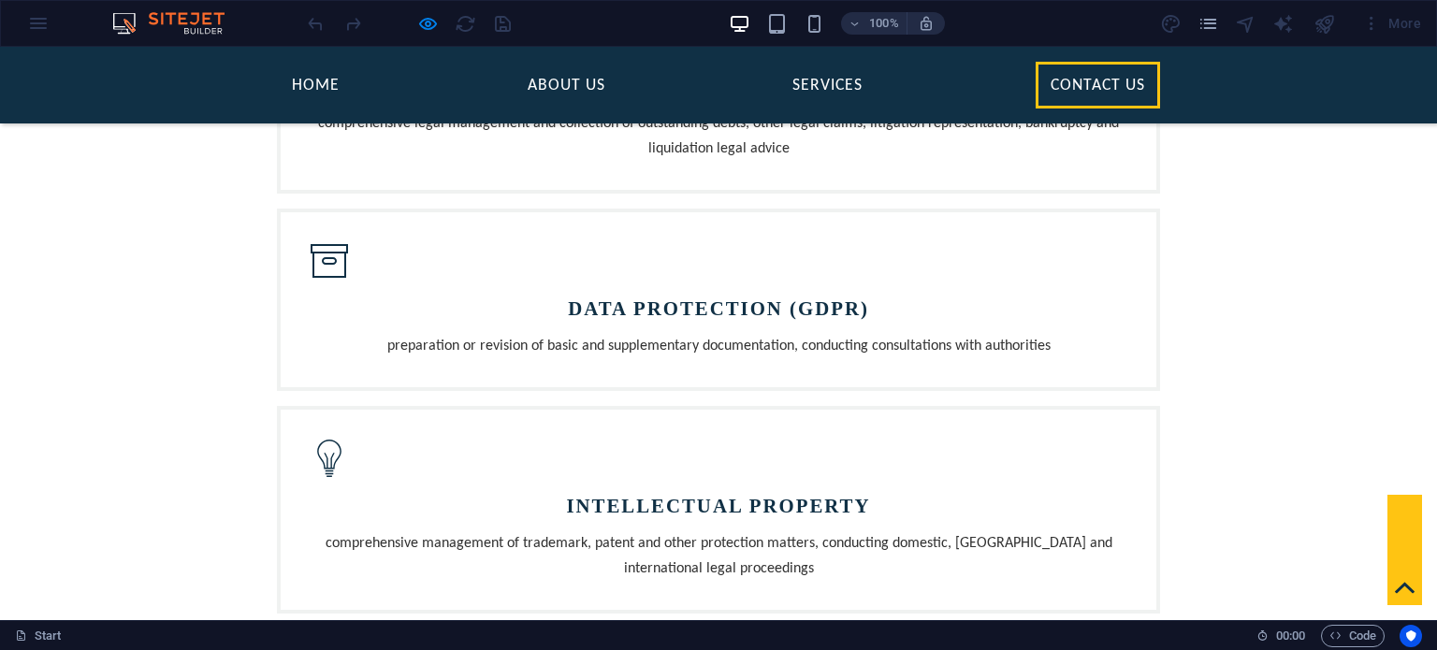
click at [1395, 588] on icon at bounding box center [1405, 588] width 20 height 20
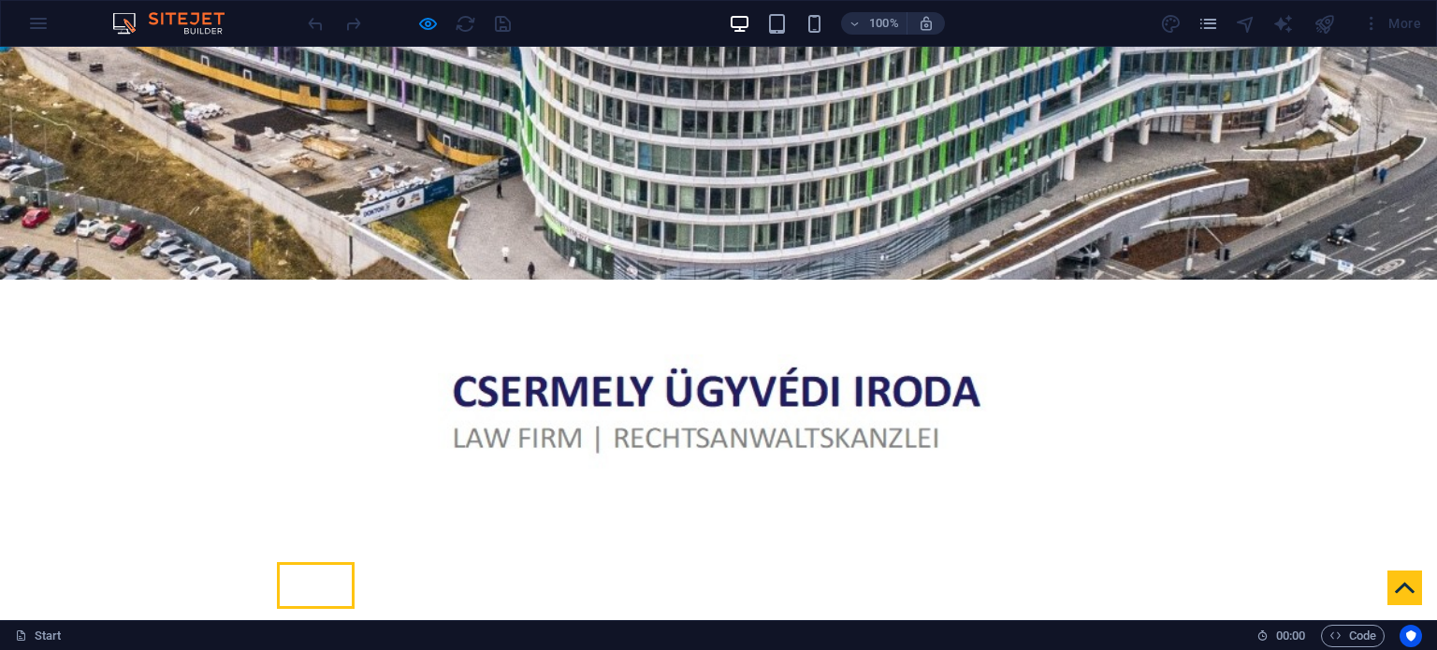
scroll to position [374, 0]
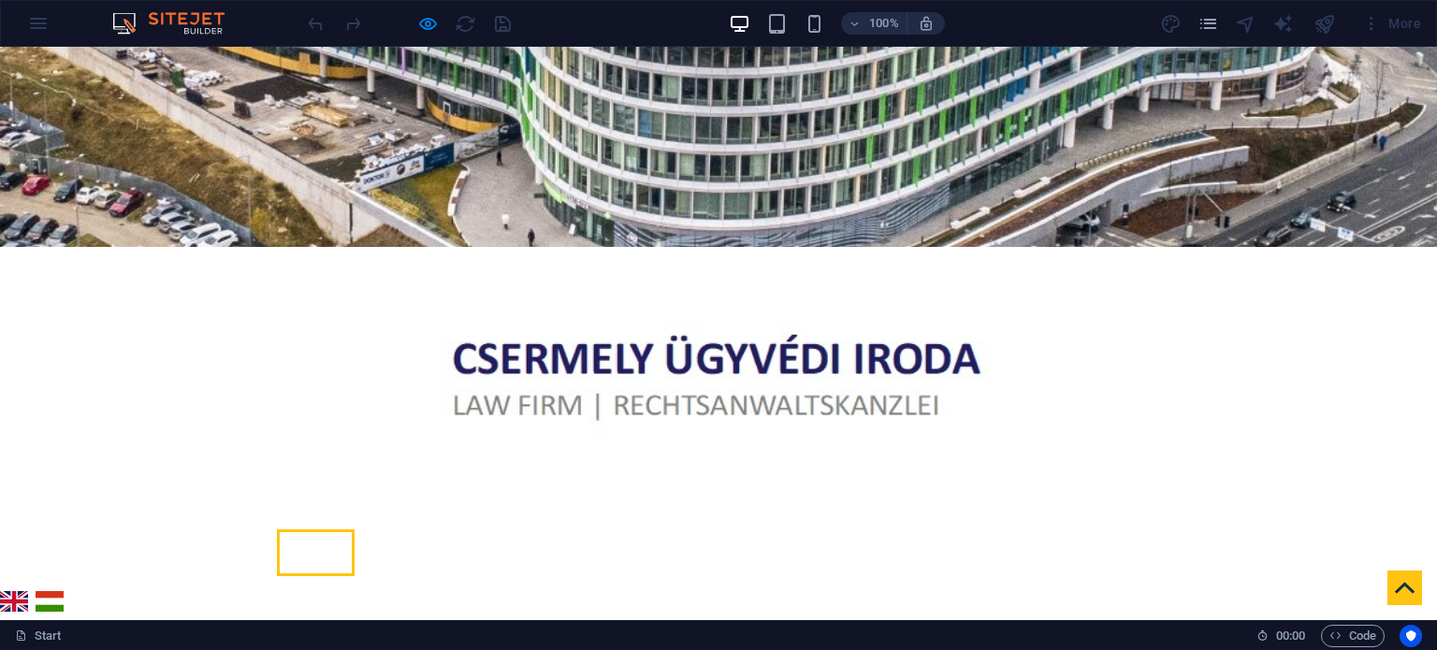
click at [56, 591] on link "magyar" at bounding box center [50, 602] width 28 height 22
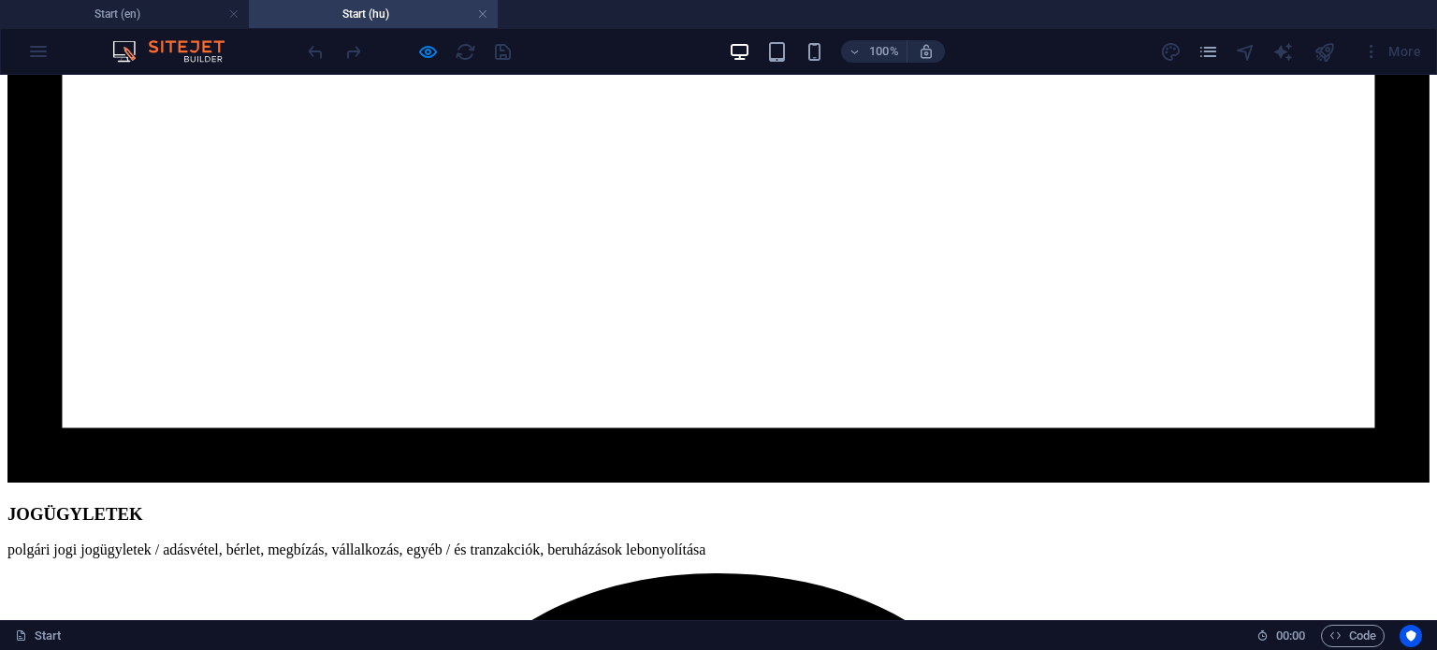
scroll to position [2151, 0]
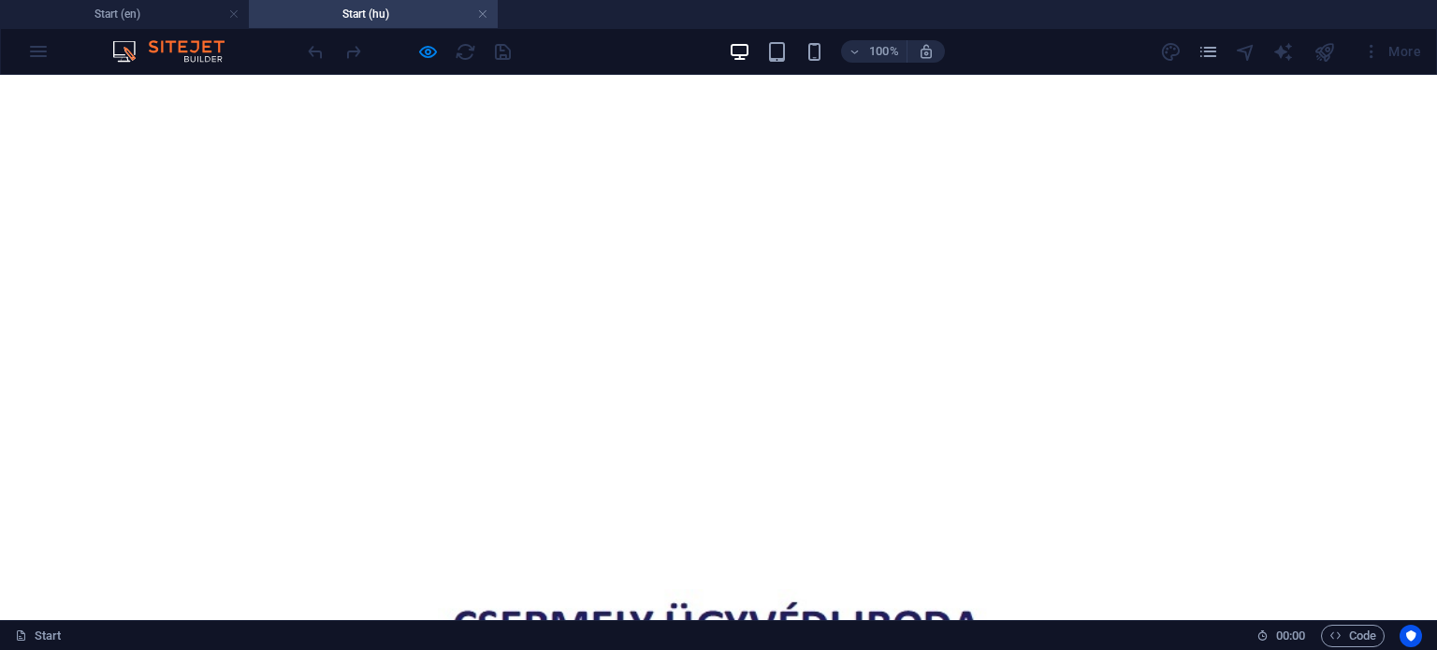
scroll to position [0, 0]
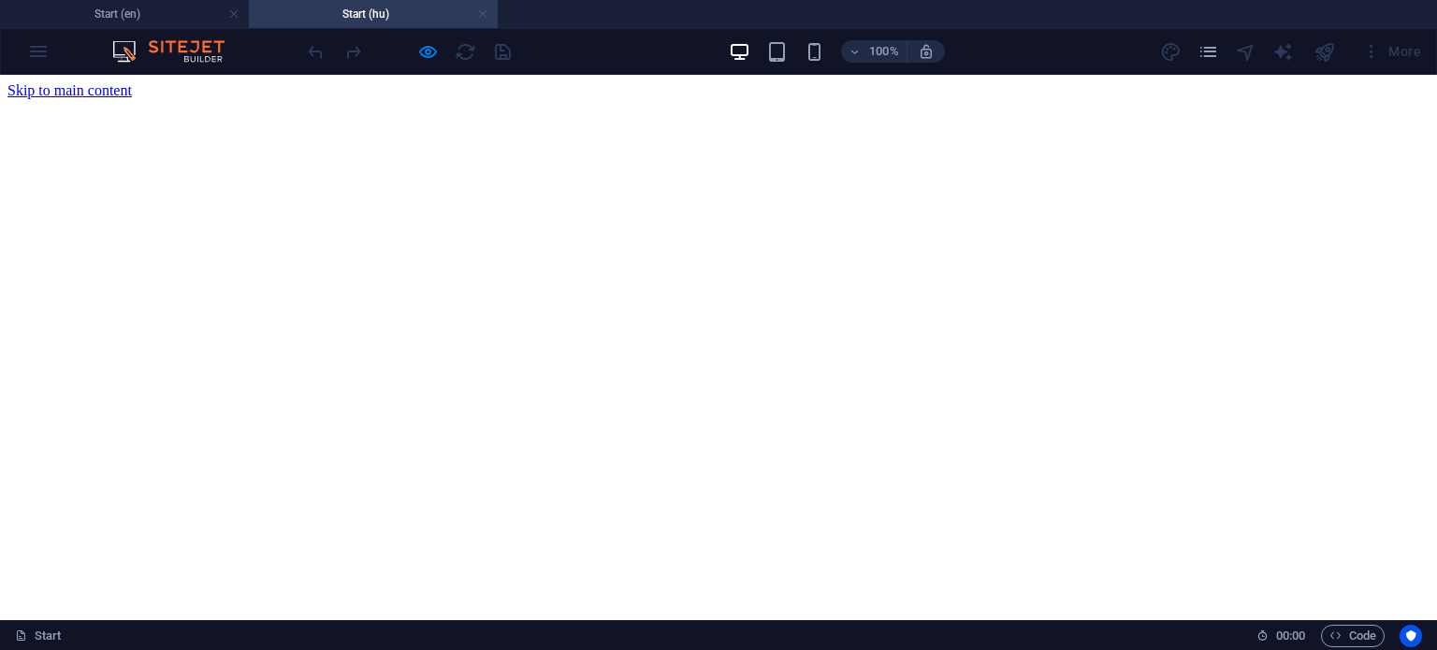
click at [483, 17] on link at bounding box center [482, 15] width 11 height 18
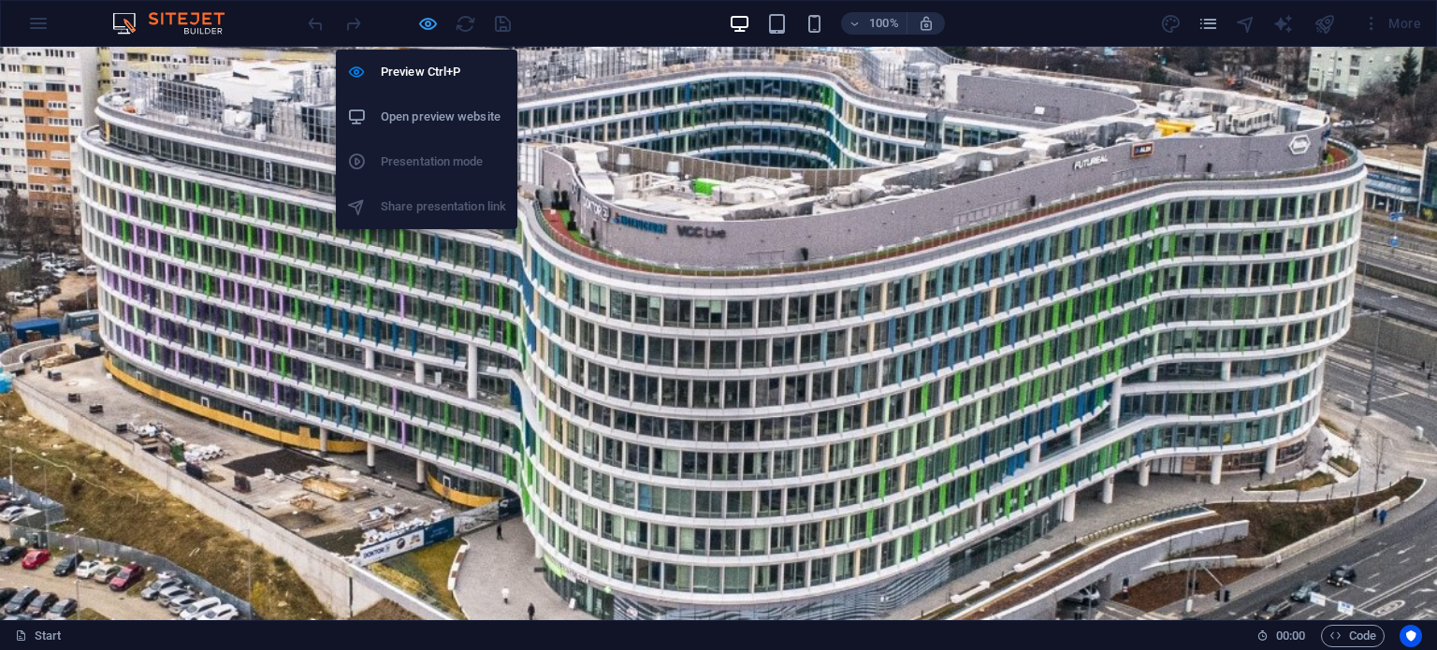
click at [422, 21] on icon "button" at bounding box center [428, 24] width 22 height 22
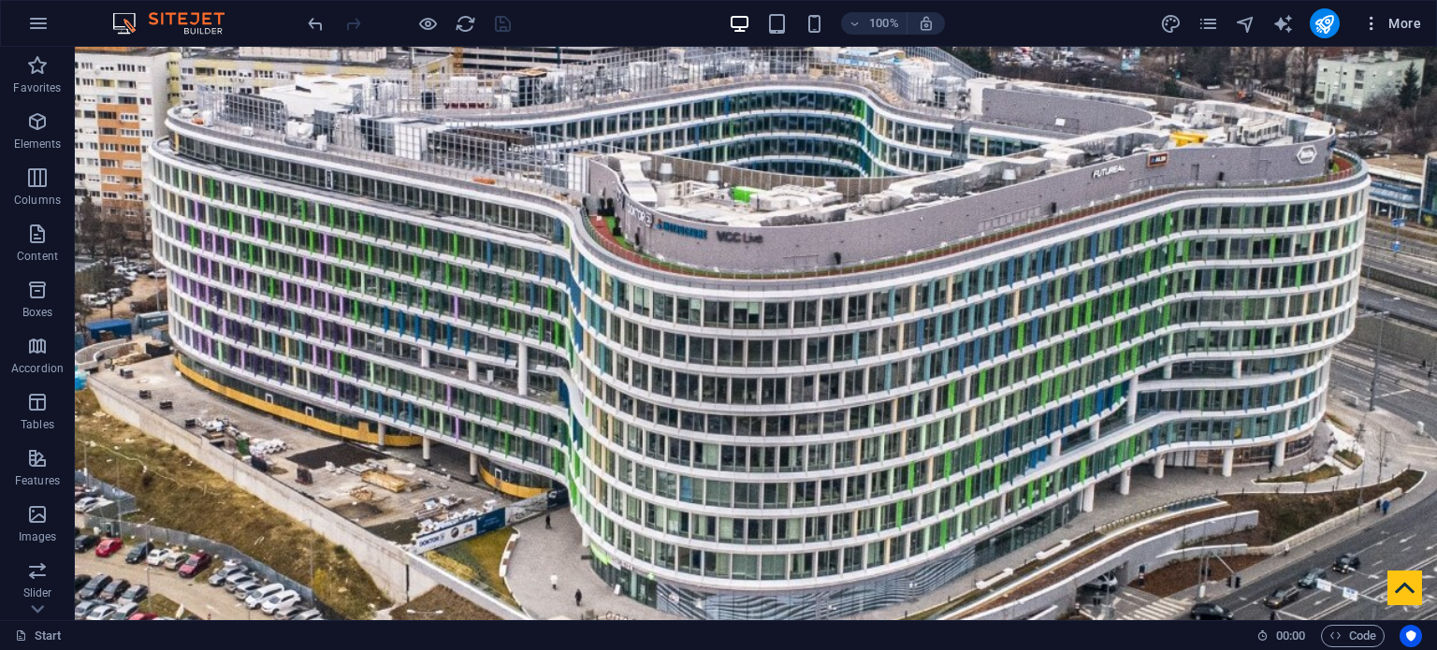
click at [1411, 22] on span "More" at bounding box center [1391, 23] width 59 height 19
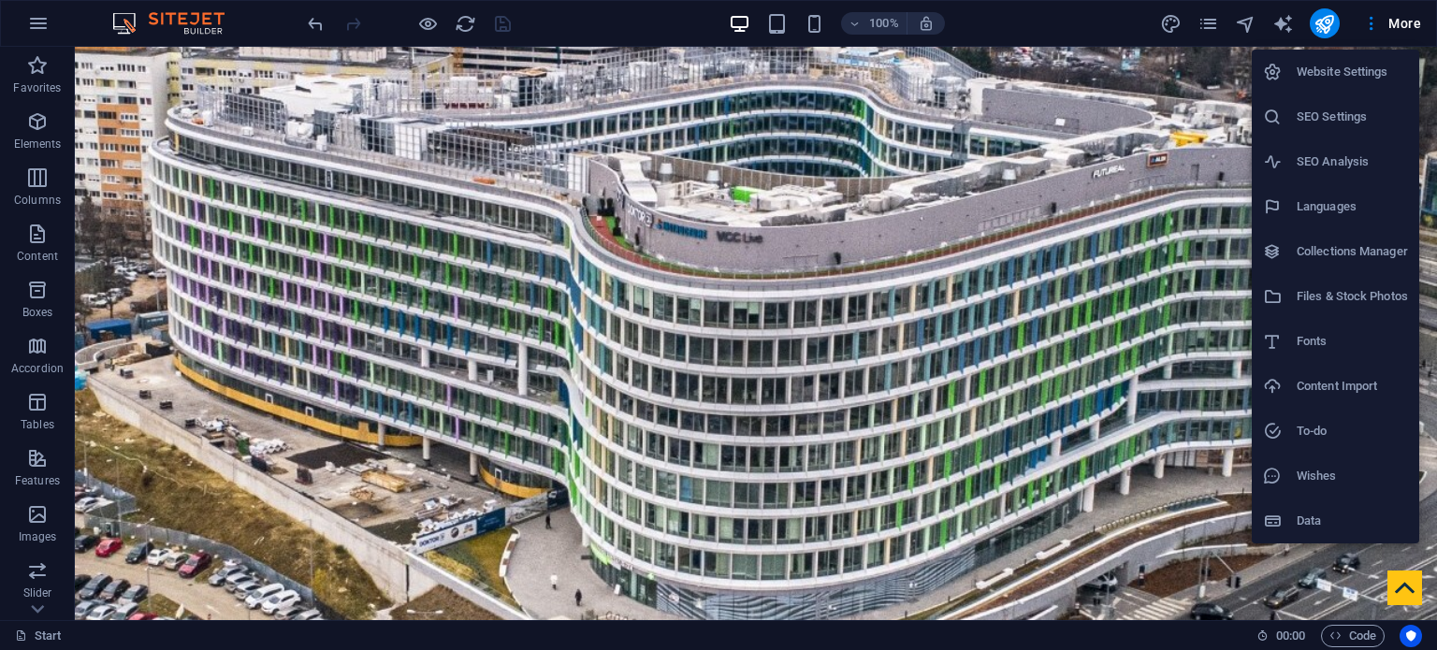
click at [1339, 111] on h6 "SEO Settings" at bounding box center [1351, 117] width 111 height 22
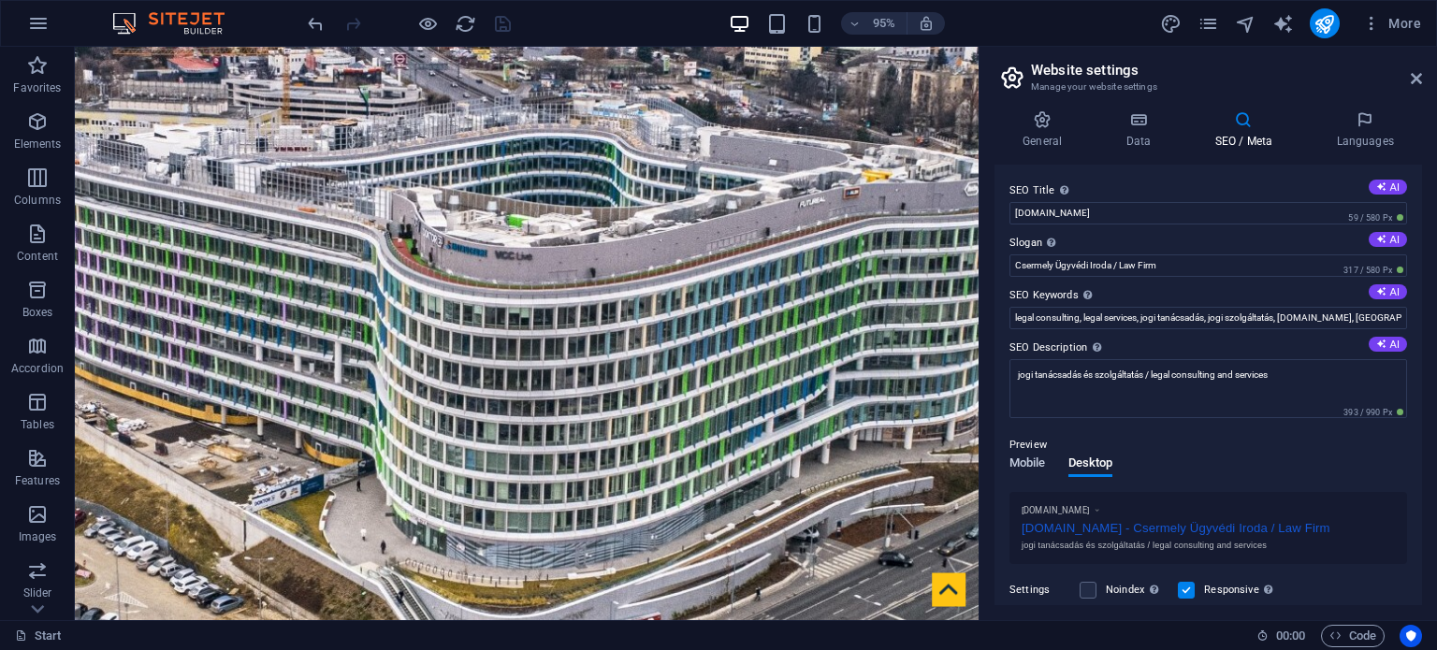
click at [1025, 462] on span "Mobile" at bounding box center [1027, 465] width 36 height 26
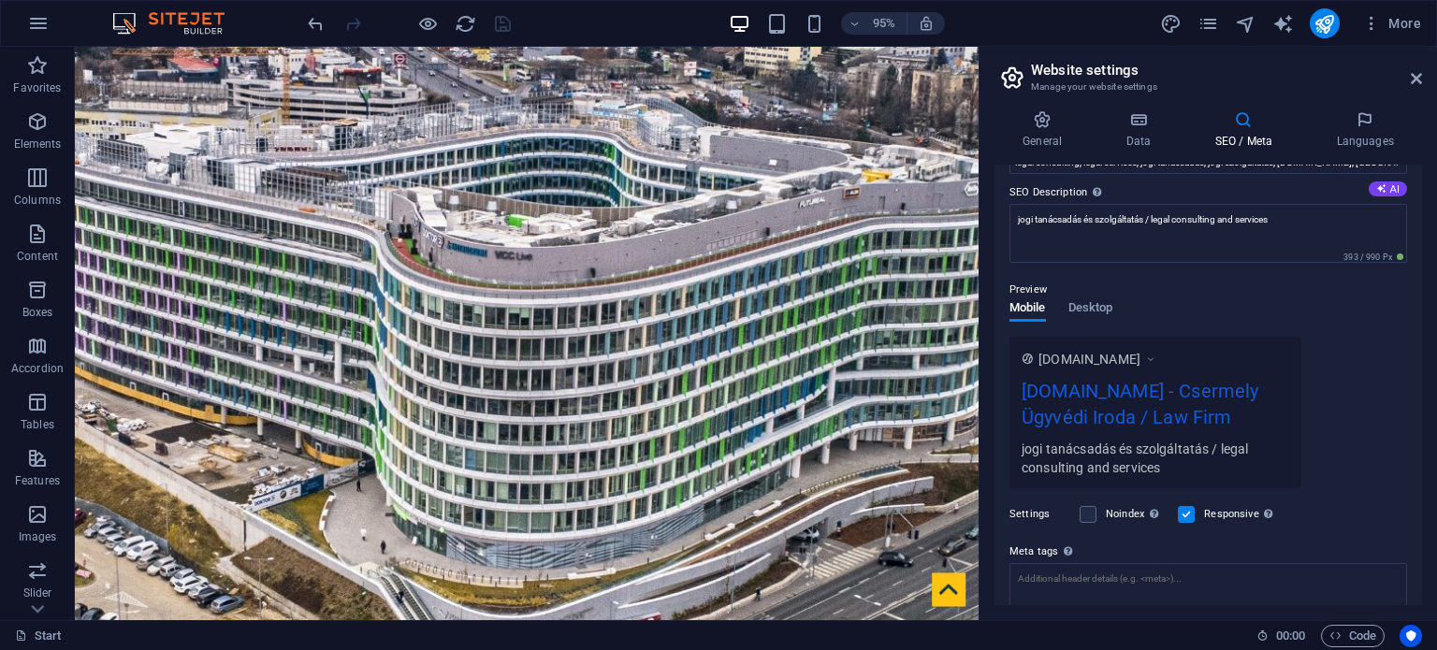
scroll to position [187, 0]
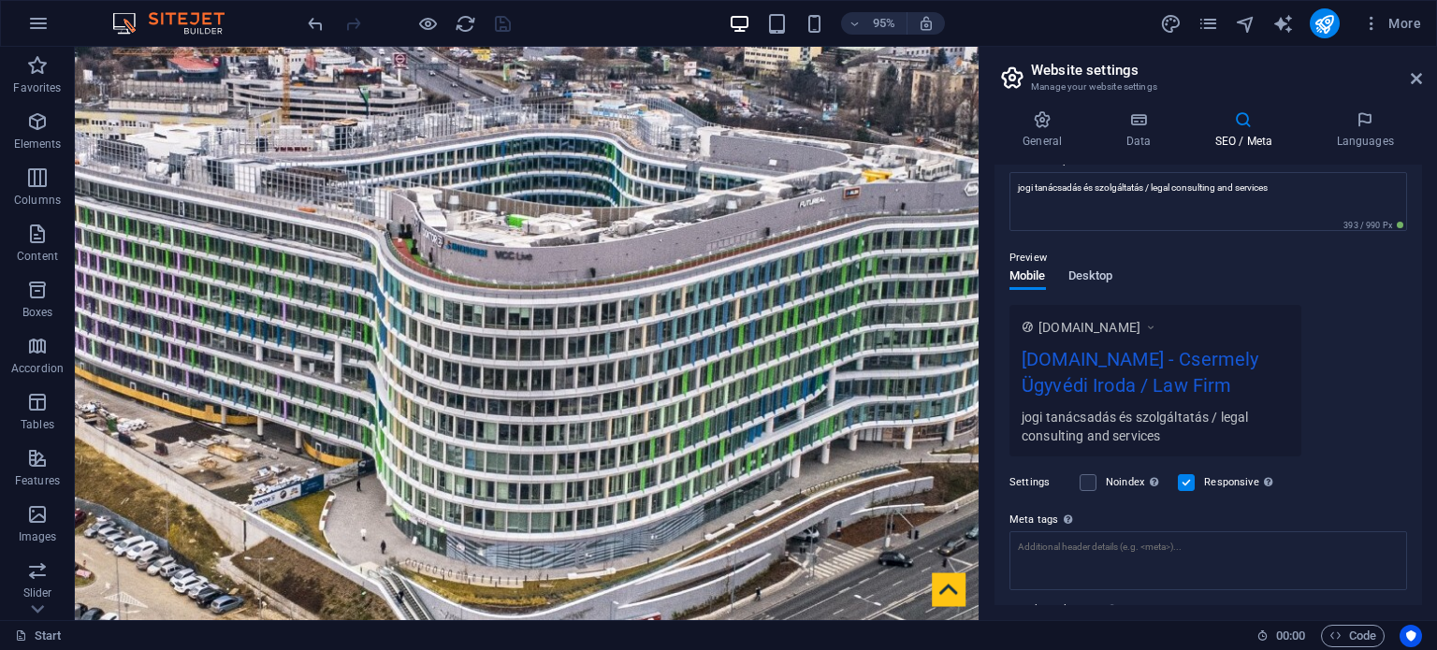
click at [1098, 278] on span "Desktop" at bounding box center [1090, 278] width 45 height 26
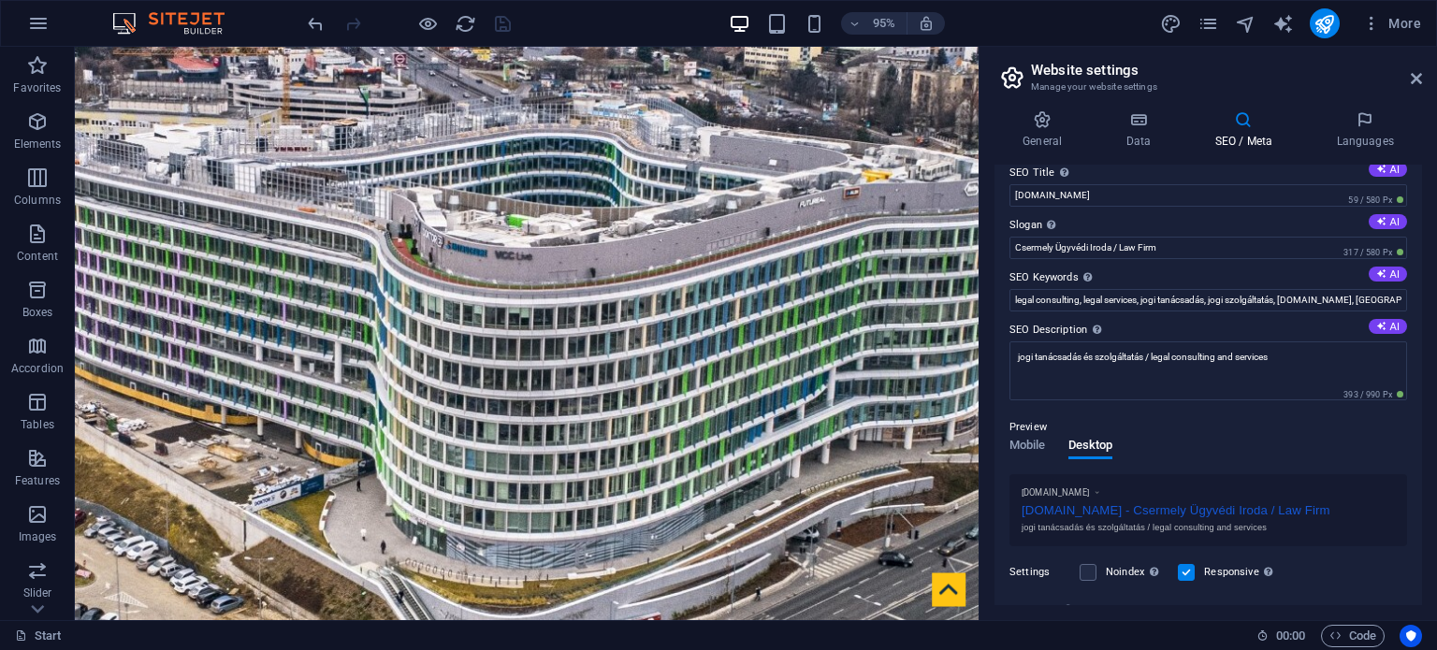
scroll to position [0, 0]
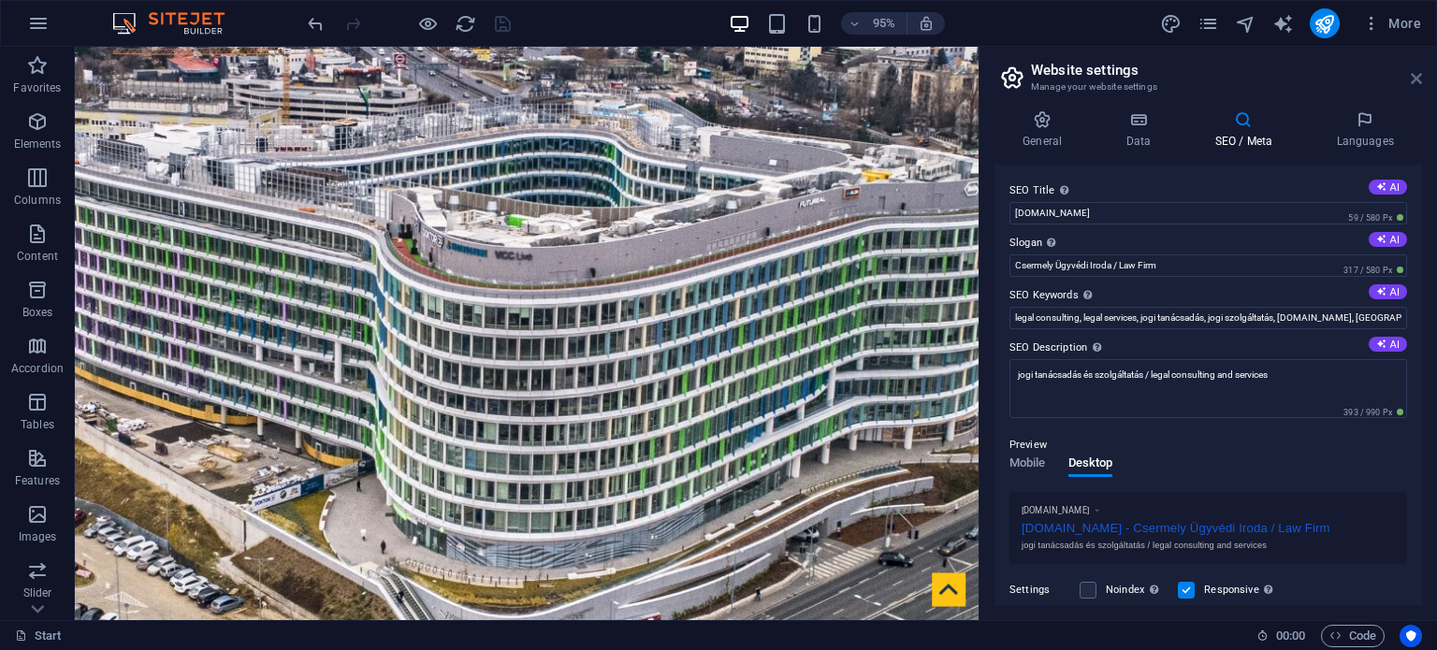
click at [1419, 74] on icon at bounding box center [1416, 78] width 11 height 15
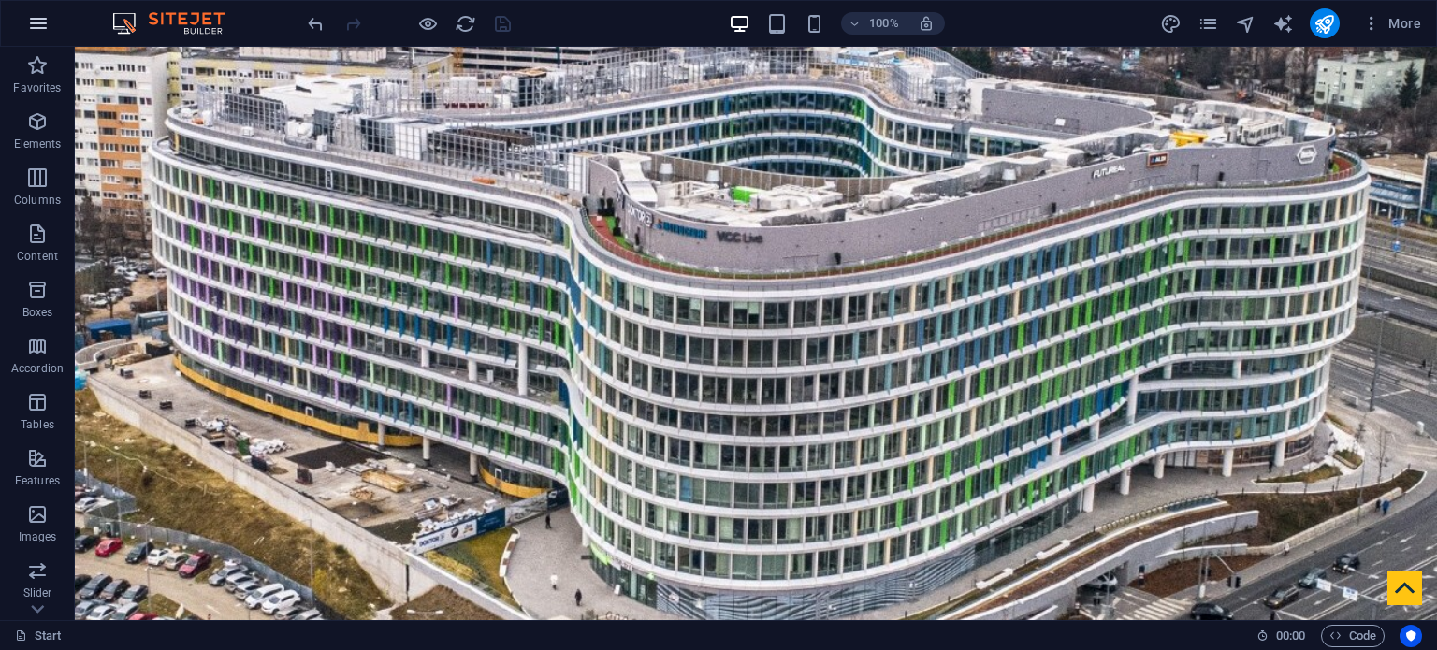
click at [37, 24] on icon "button" at bounding box center [38, 23] width 22 height 22
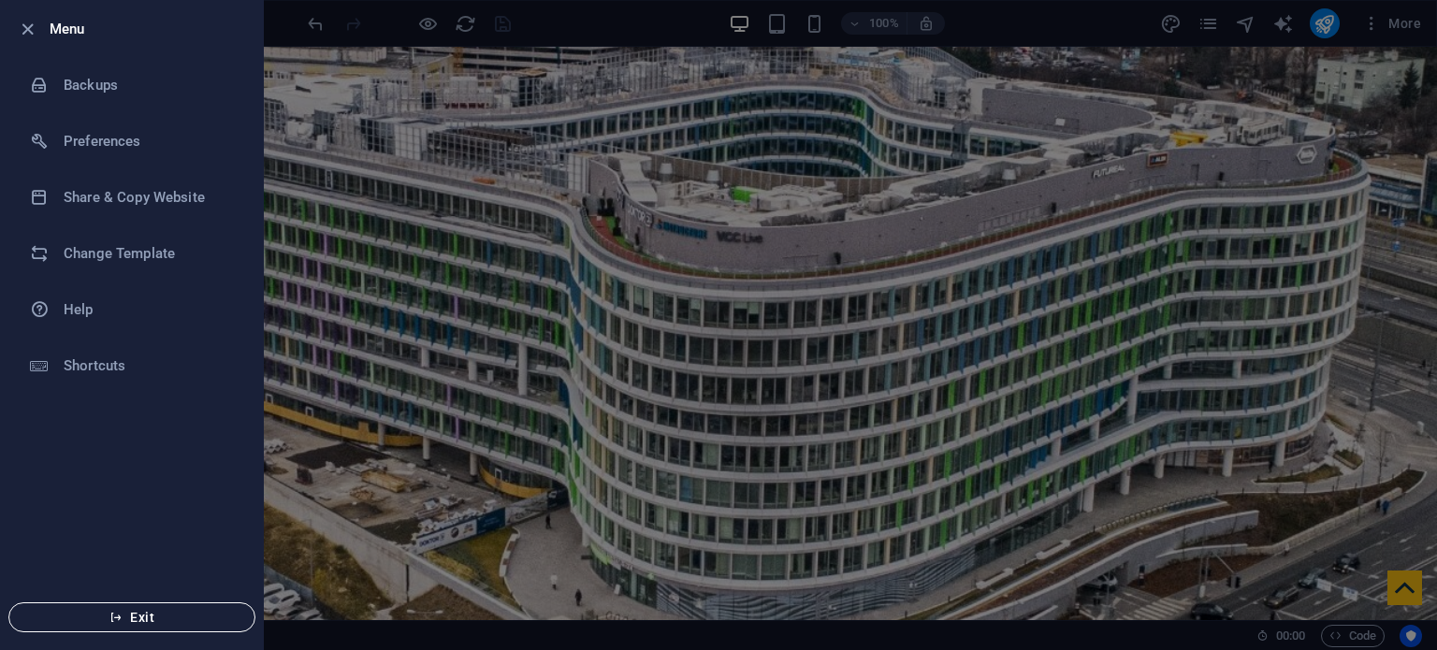
click at [152, 618] on span "Exit" at bounding box center [131, 617] width 215 height 15
